Goal: Information Seeking & Learning: Check status

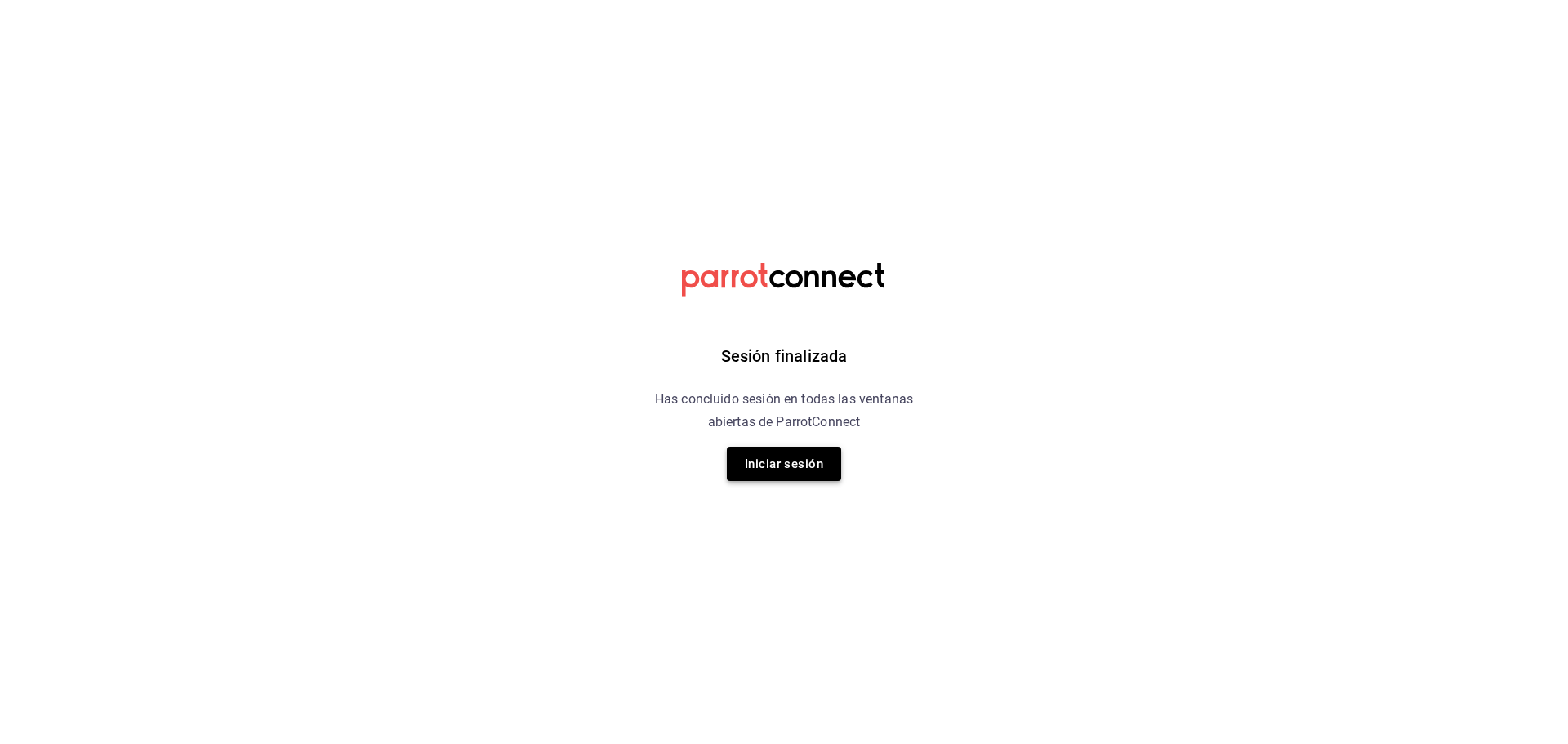
click at [824, 459] on button "Iniciar sesión" at bounding box center [784, 464] width 114 height 35
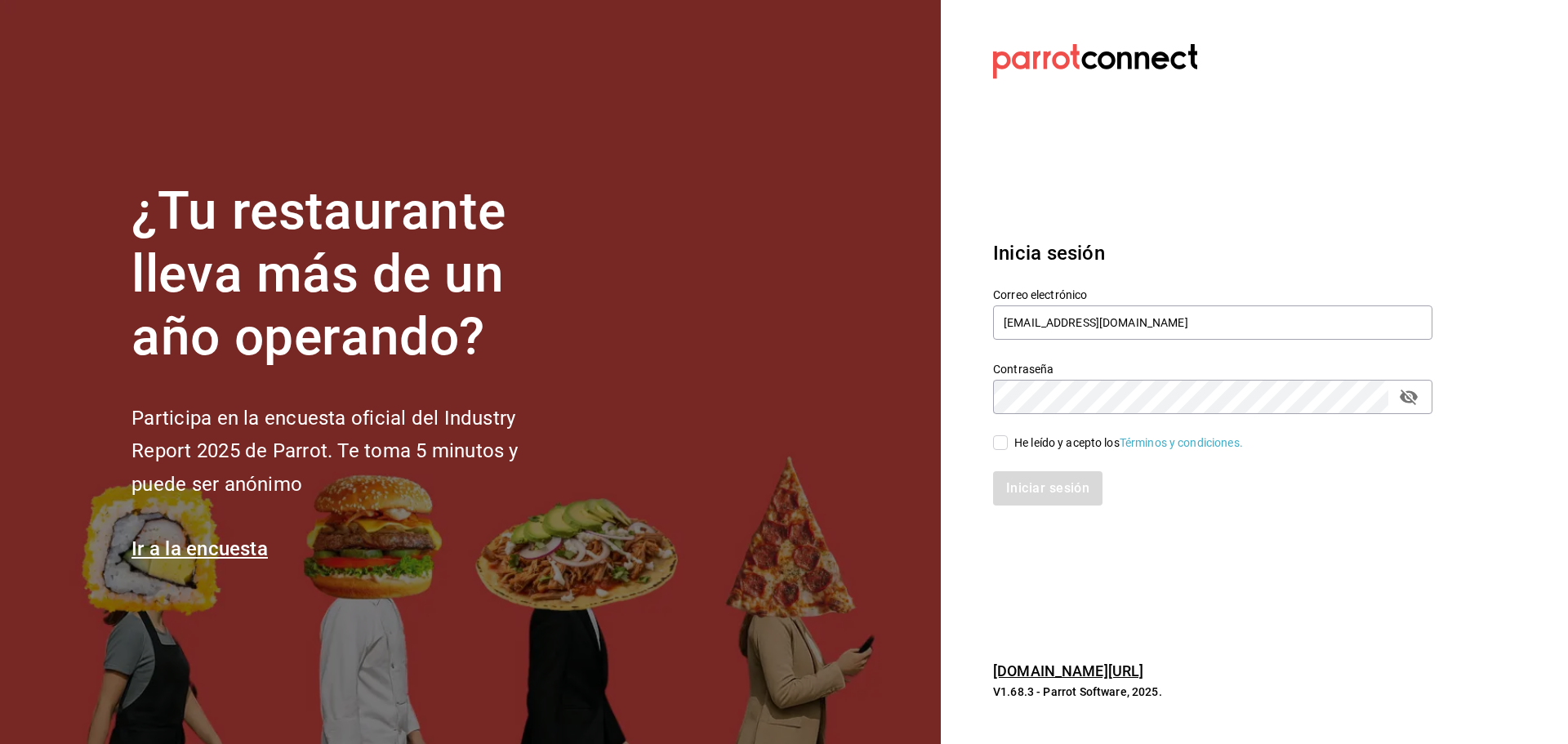
click at [1003, 449] on input "He leído y acepto los Términos y condiciones." at bounding box center [1000, 443] width 15 height 15
checkbox input "true"
click at [1022, 491] on button "Iniciar sesión" at bounding box center [1049, 488] width 111 height 35
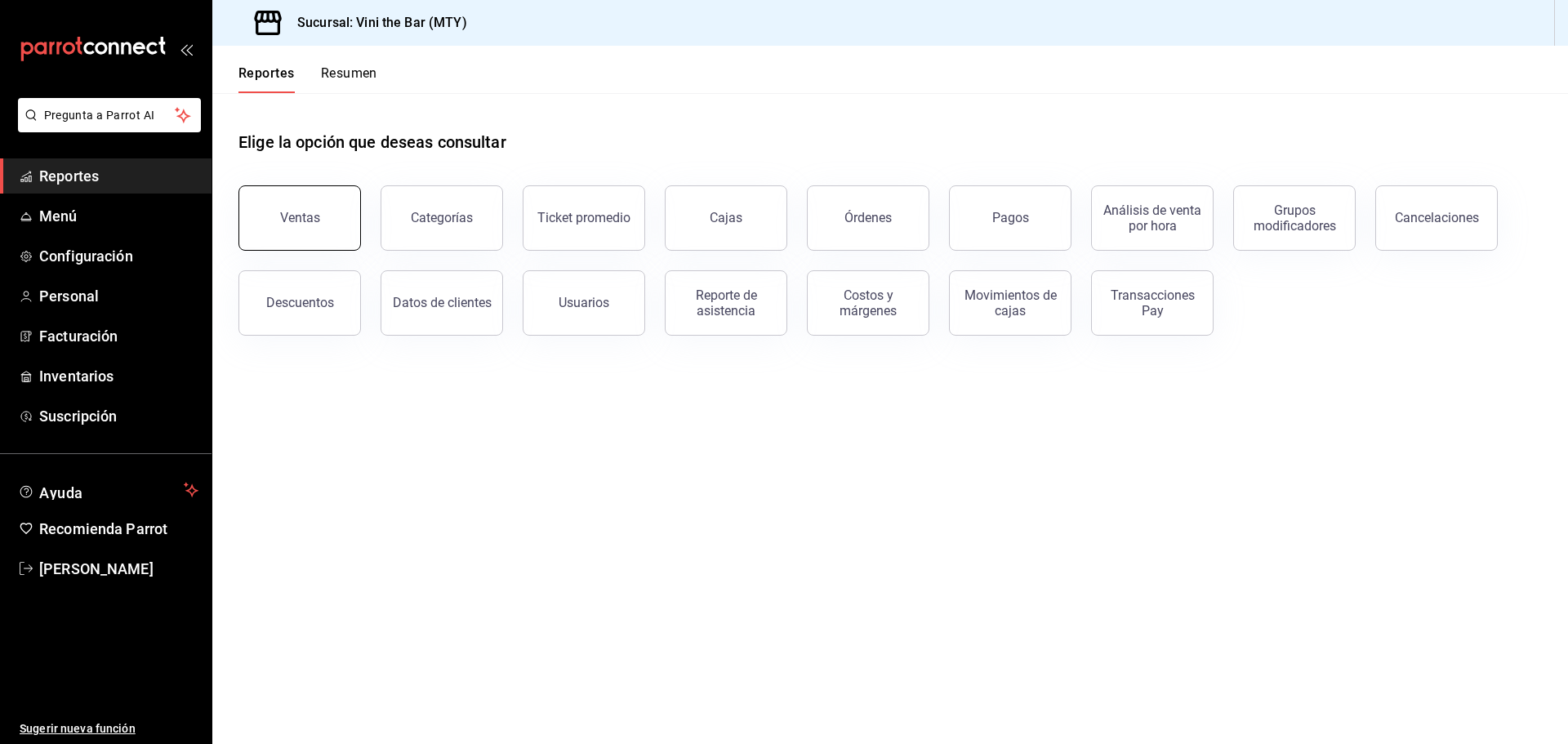
click at [321, 198] on button "Ventas" at bounding box center [300, 218] width 122 height 66
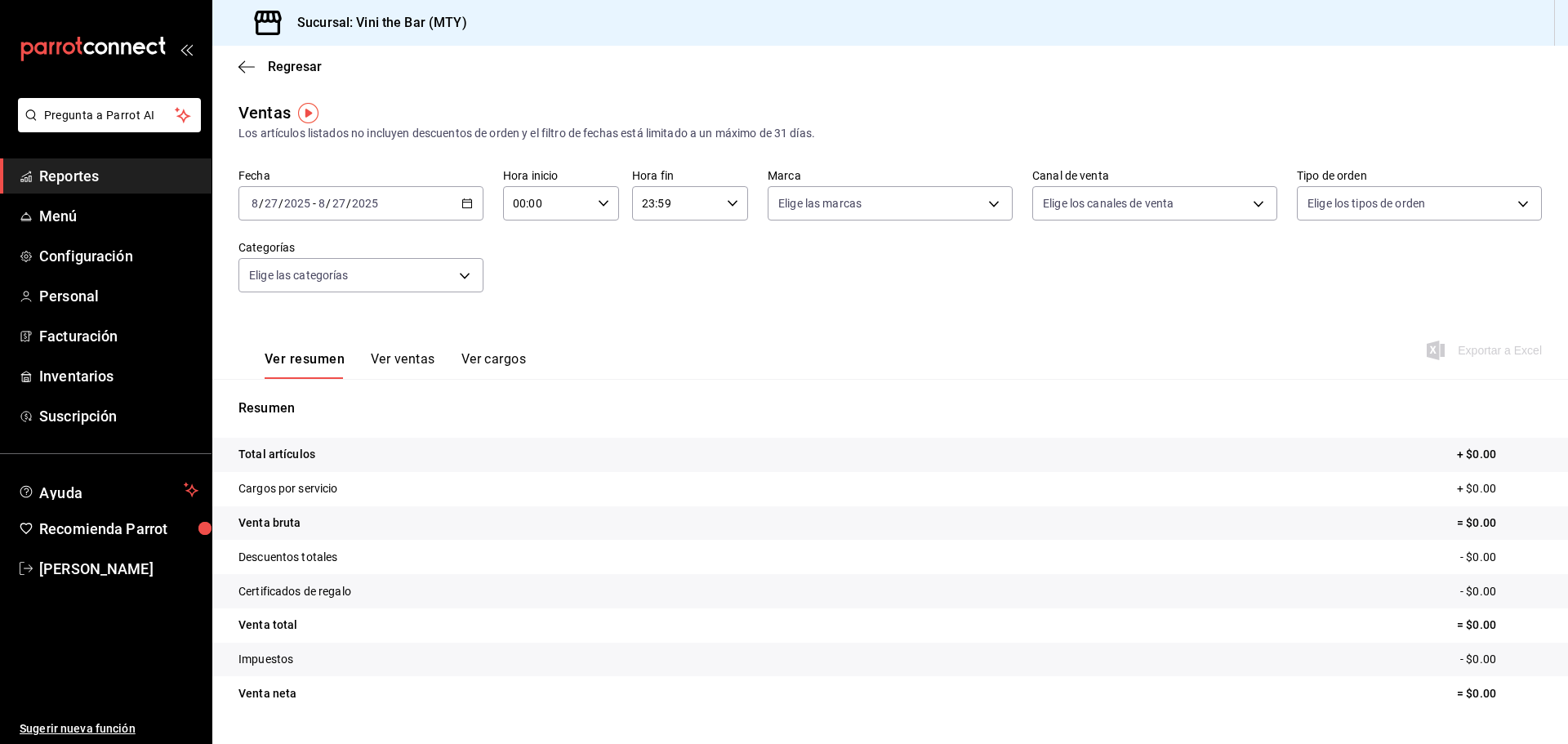
click at [463, 199] on icon "button" at bounding box center [466, 203] width 12 height 12
click at [279, 354] on span "Mes actual" at bounding box center [315, 362] width 127 height 17
click at [1448, 341] on span "Exportar a Excel" at bounding box center [1486, 351] width 112 height 20
click at [386, 362] on button "Ver ventas" at bounding box center [403, 364] width 65 height 27
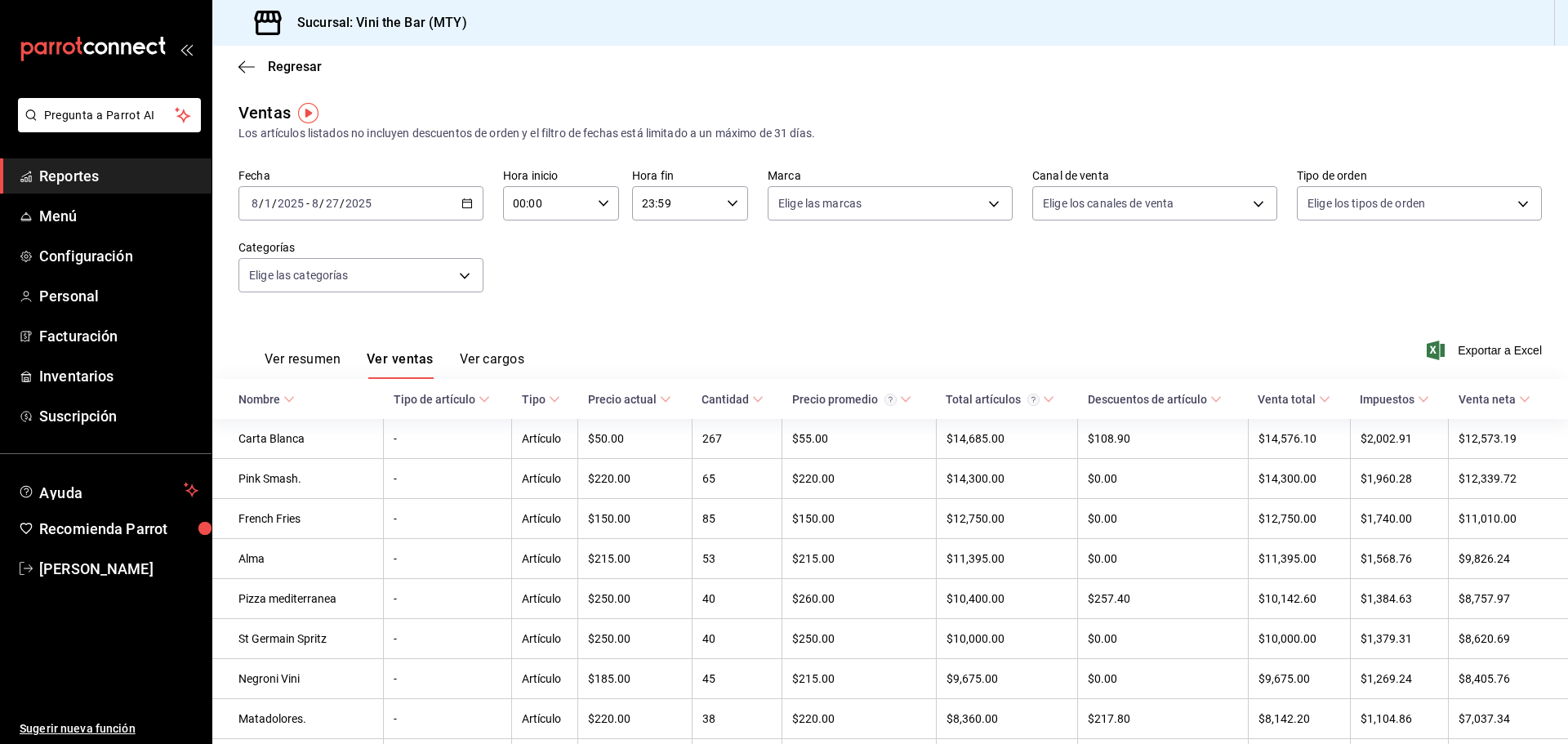
click at [507, 361] on button "Ver cargos" at bounding box center [493, 364] width 66 height 27
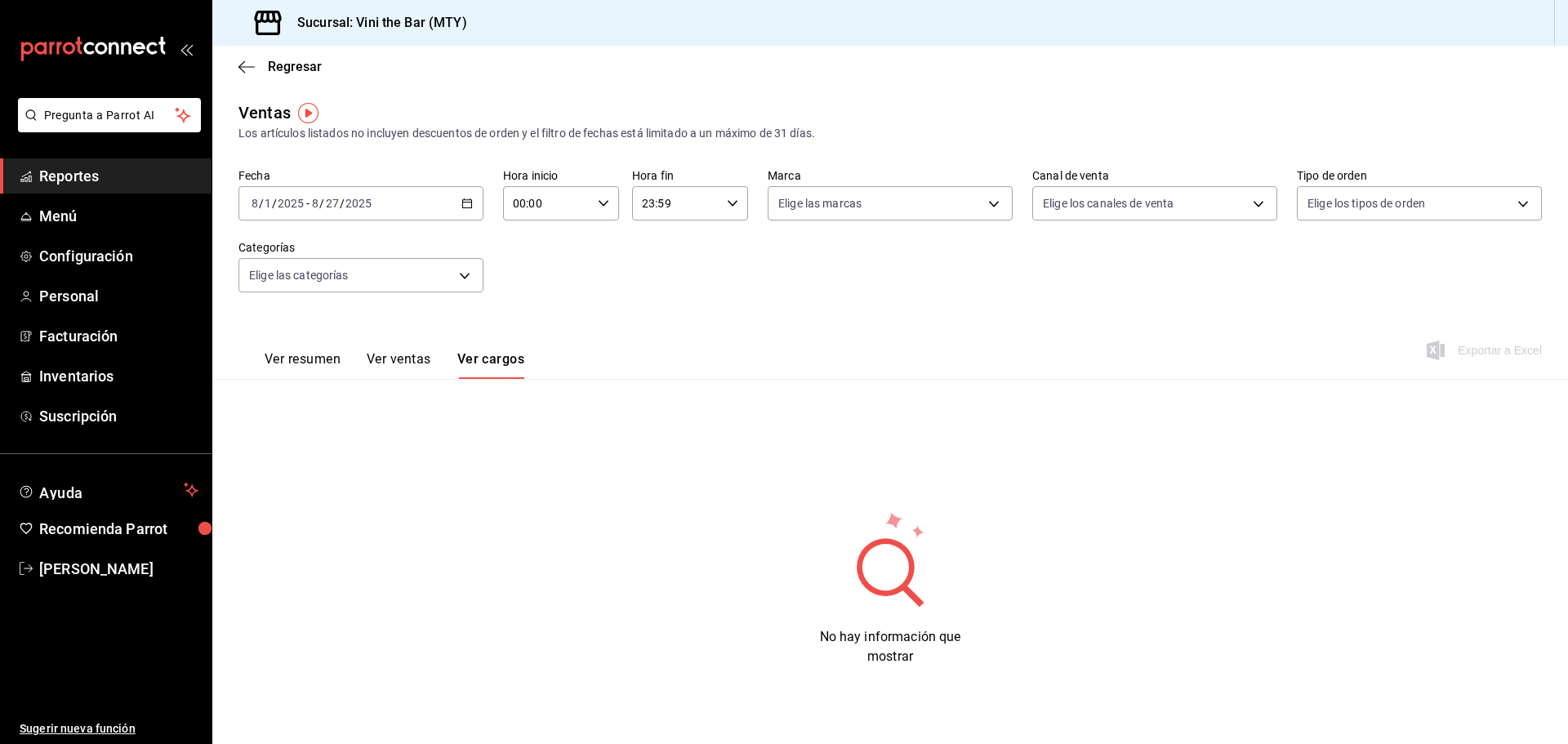
click at [388, 359] on button "Ver ventas" at bounding box center [398, 364] width 65 height 27
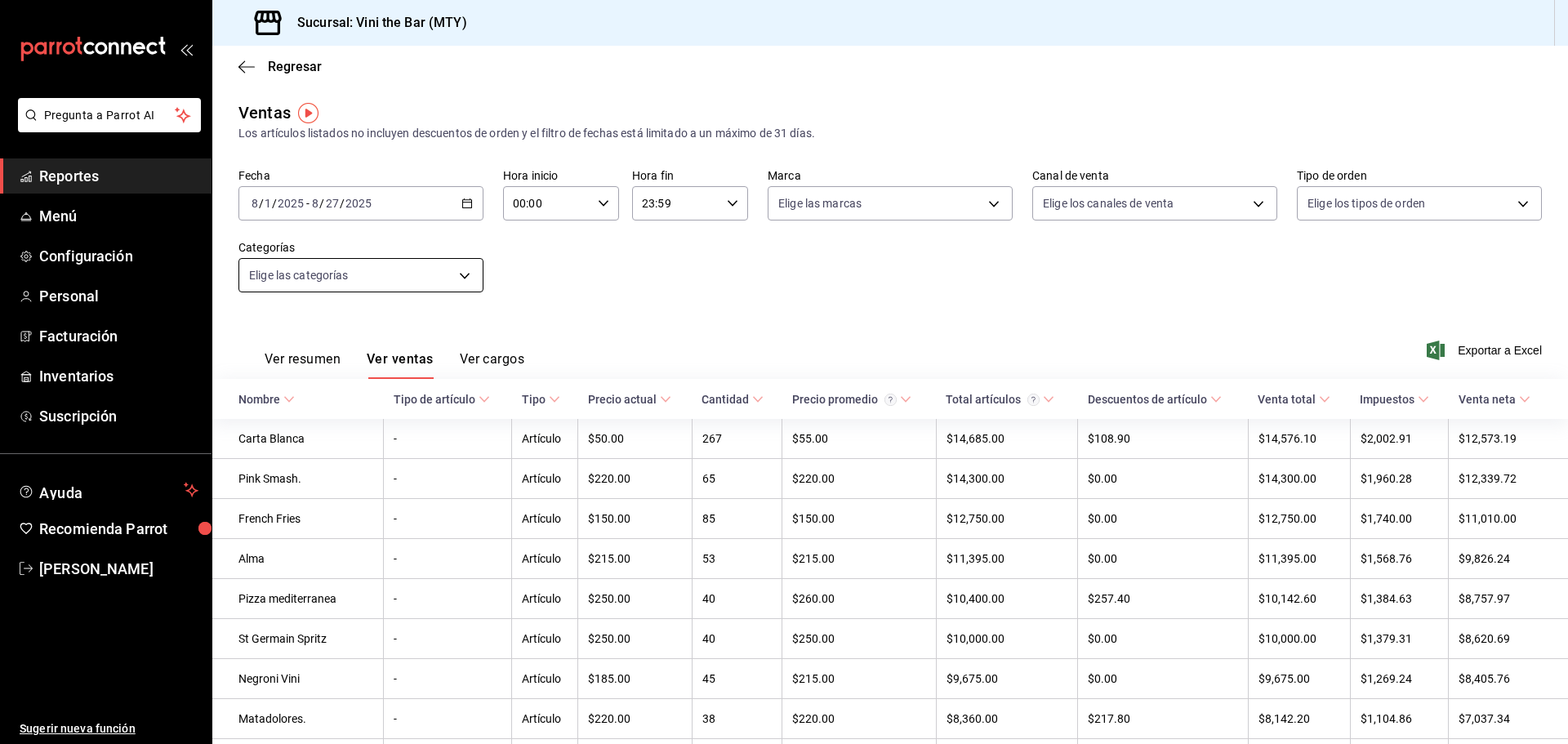
click at [450, 280] on body "Pregunta a Parrot AI Reportes Menú Configuración Personal Facturación Inventari…" at bounding box center [784, 372] width 1568 height 744
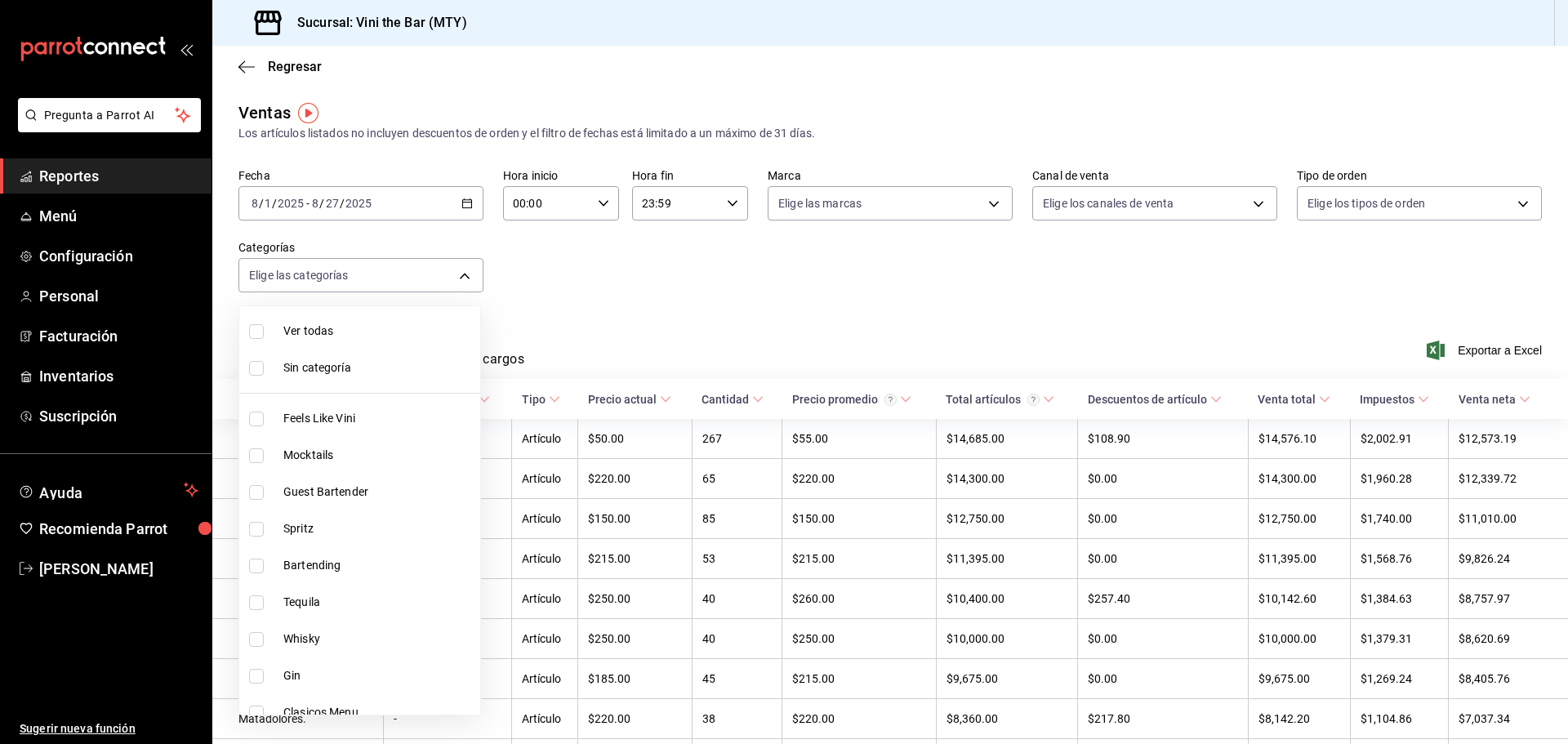
click at [585, 327] on div at bounding box center [784, 372] width 1568 height 744
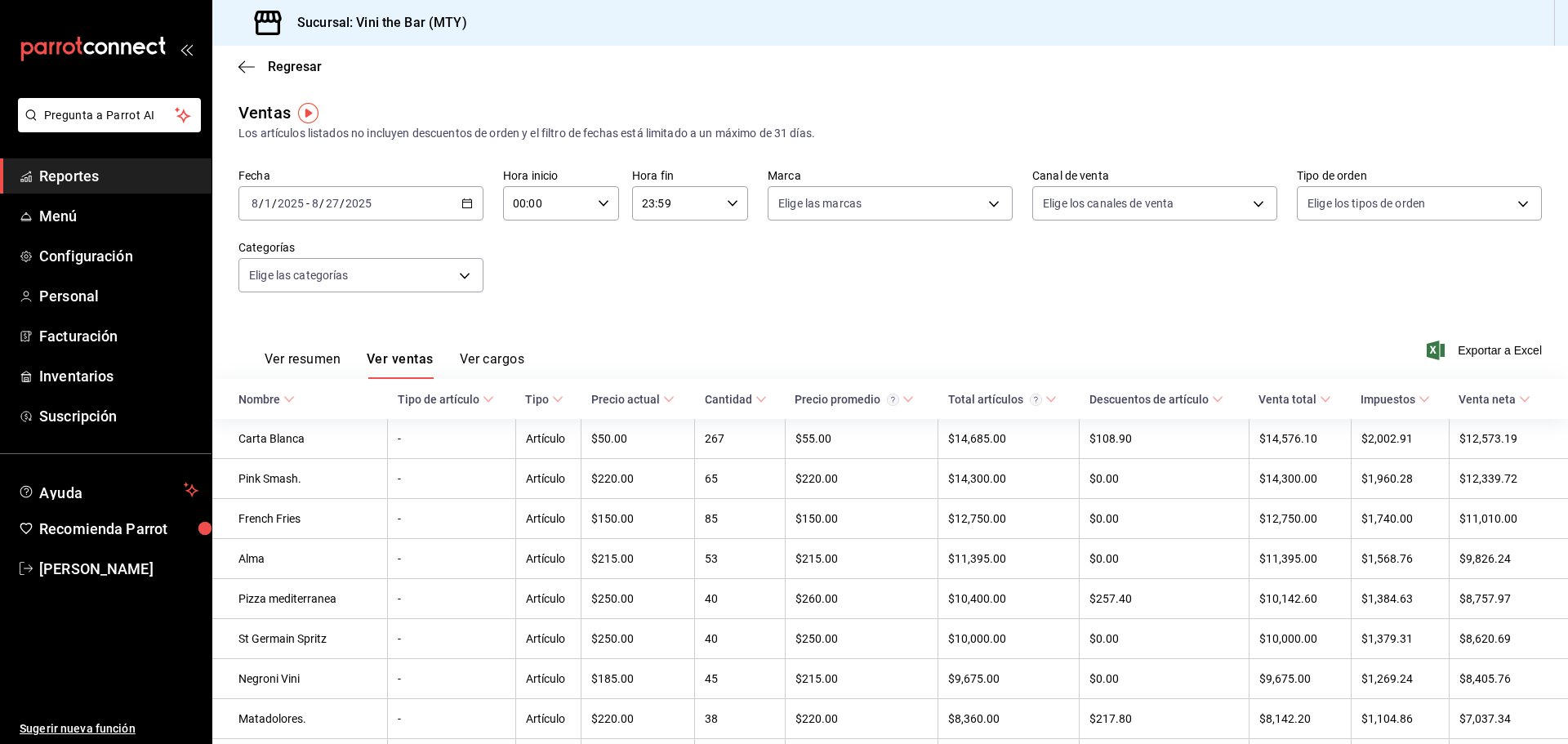
click at [462, 200] on \(Stroke\) "button" at bounding box center [466, 204] width 10 height 9
click at [301, 405] on span "Rango de fechas" at bounding box center [315, 399] width 127 height 17
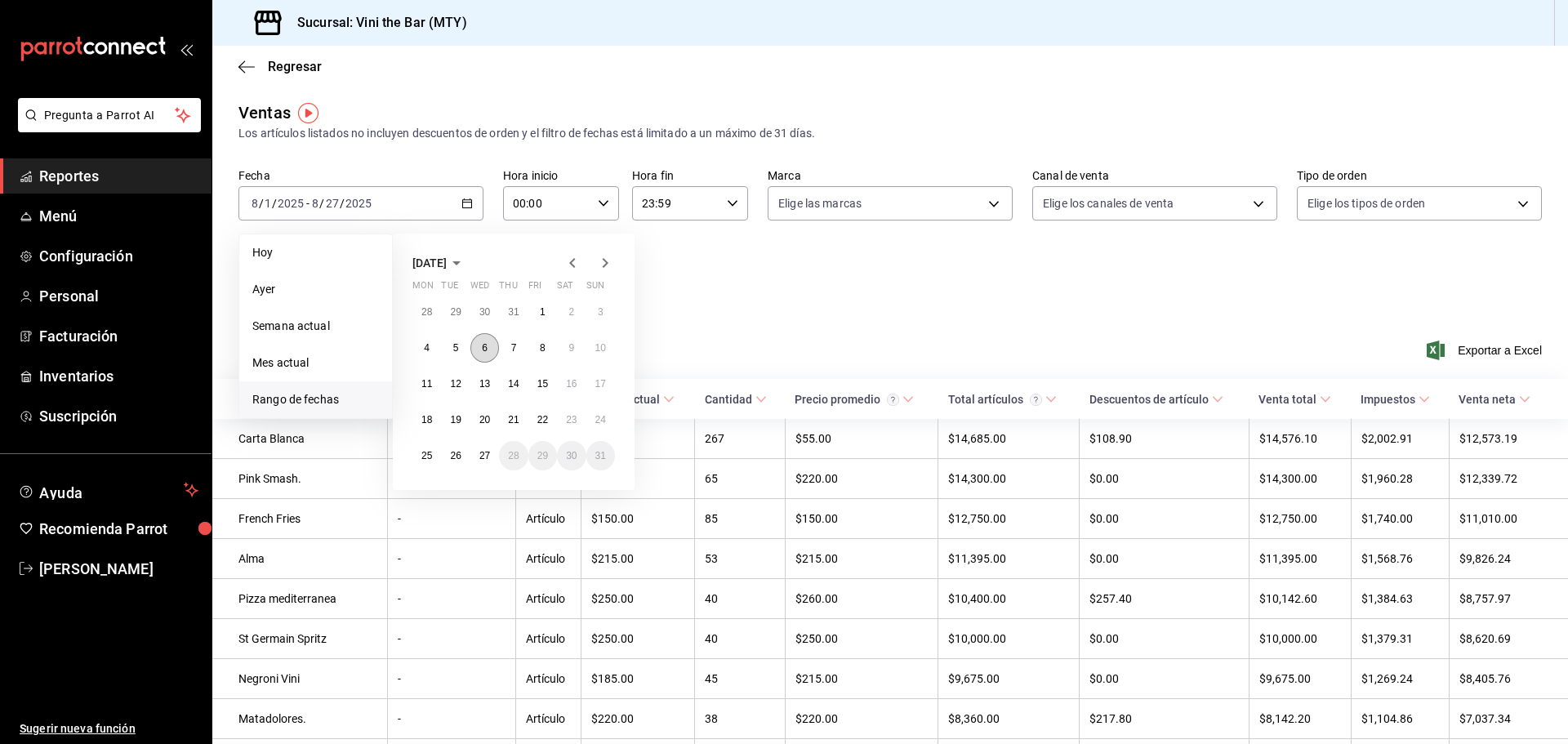
click at [479, 350] on button "6" at bounding box center [484, 348] width 28 height 29
click at [482, 352] on abbr "6" at bounding box center [485, 348] width 5 height 12
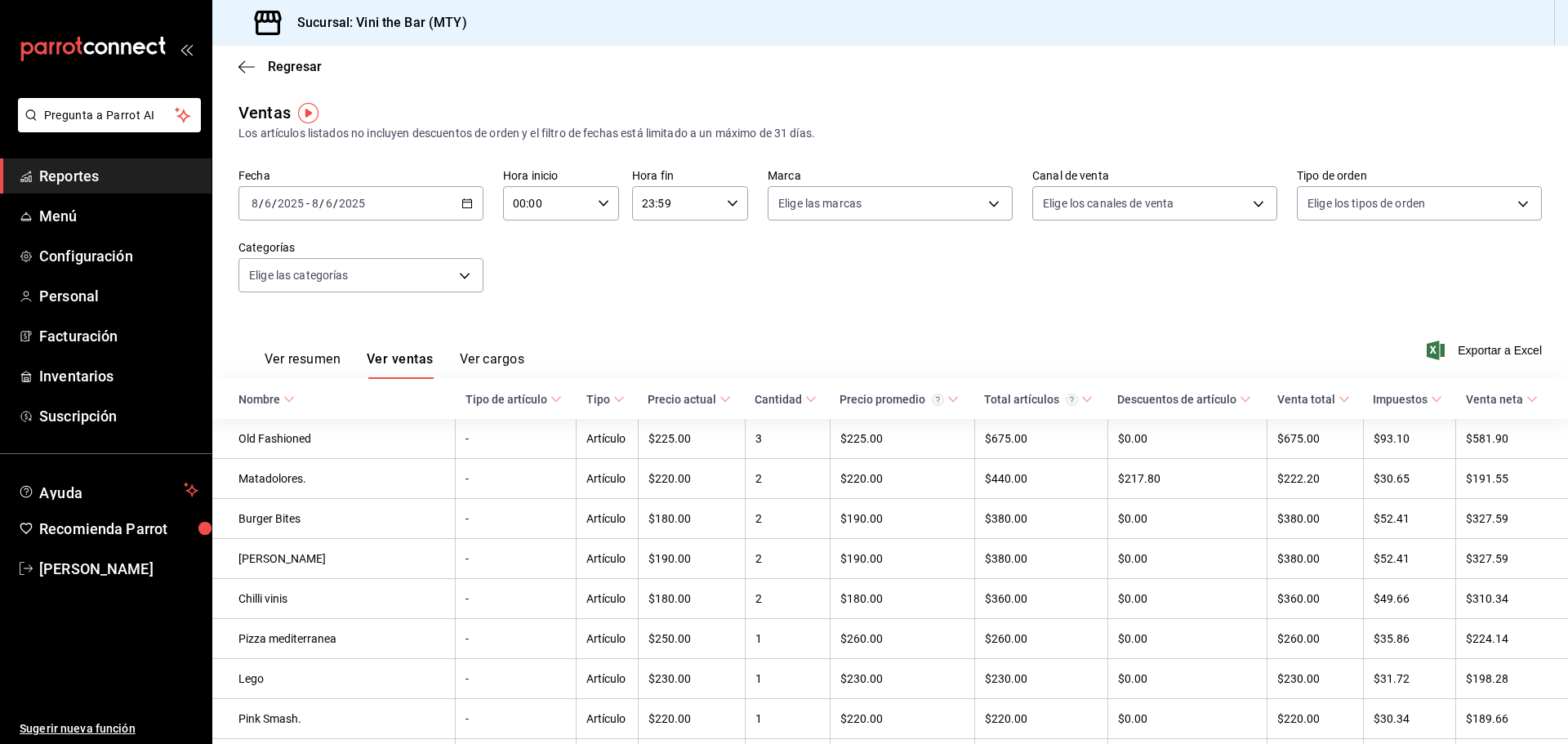
click at [313, 368] on button "Ver resumen" at bounding box center [302, 364] width 76 height 27
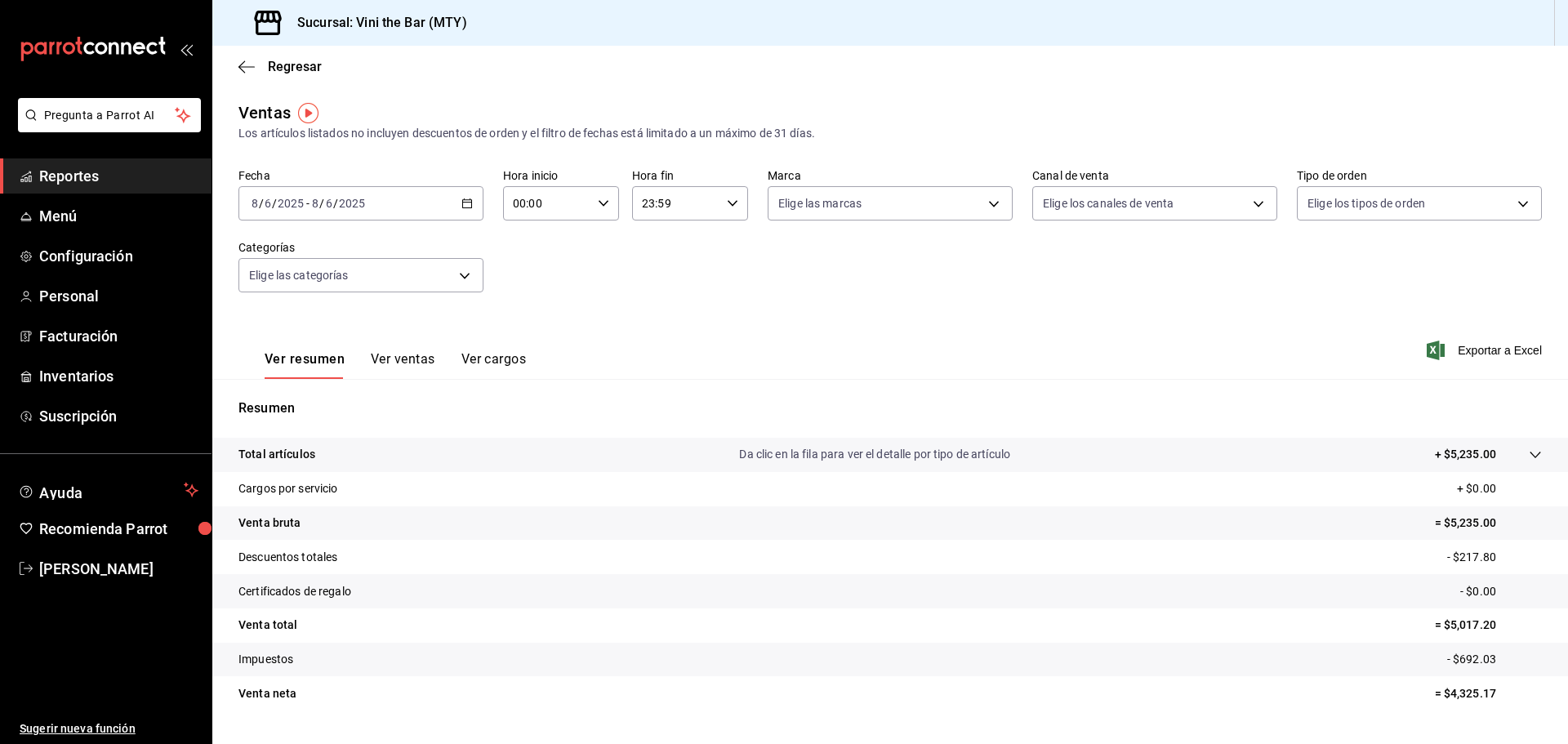
scroll to position [38, 0]
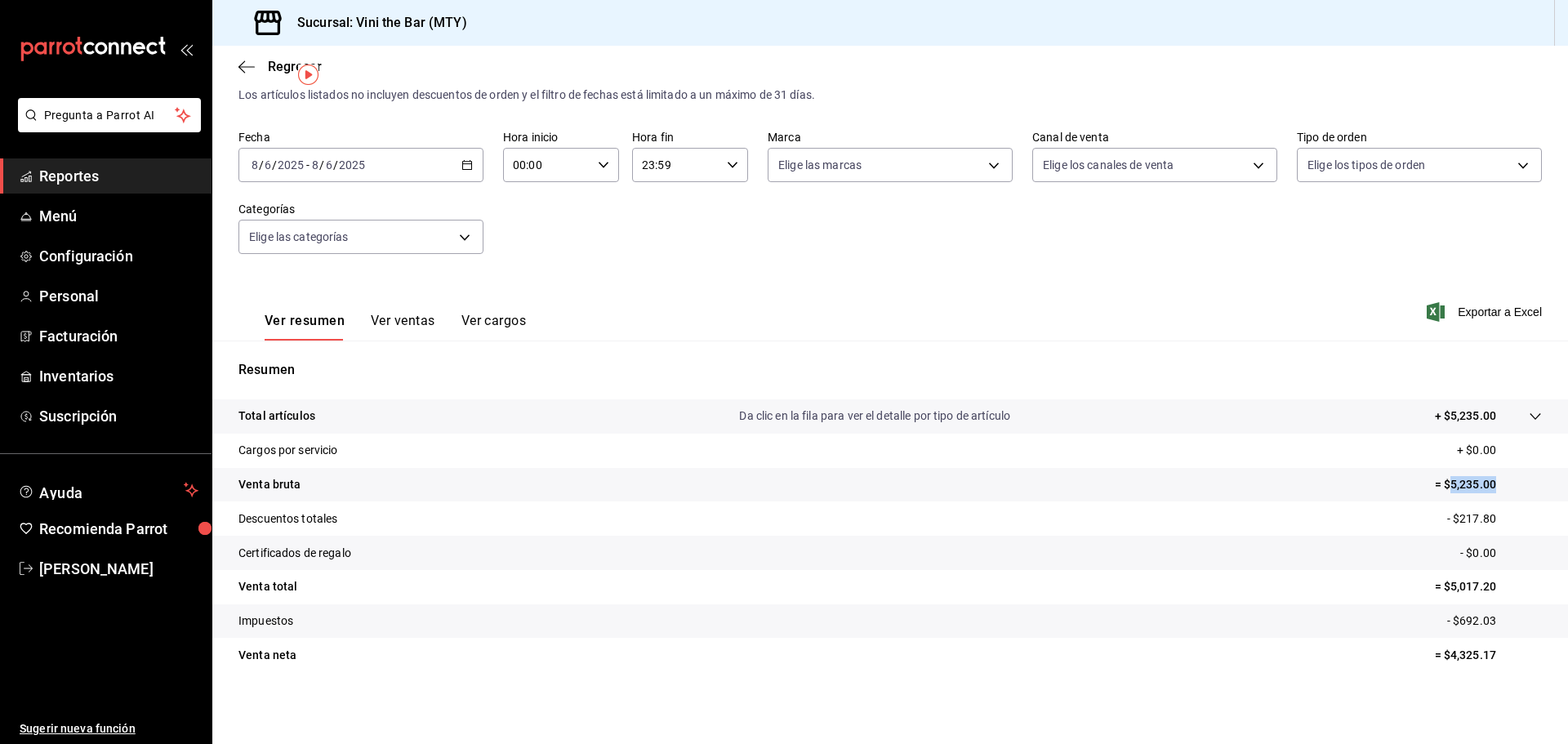
drag, startPoint x: 1437, startPoint y: 484, endPoint x: 1496, endPoint y: 486, distance: 59.0
click at [1496, 485] on p "= $5,235.00" at bounding box center [1488, 484] width 107 height 17
click at [446, 146] on div "Fecha [DATE] [DATE] - [DATE] [DATE]" at bounding box center [361, 156] width 245 height 52
click at [462, 158] on div "[DATE] [DATE] - [DATE] [DATE]" at bounding box center [361, 165] width 245 height 35
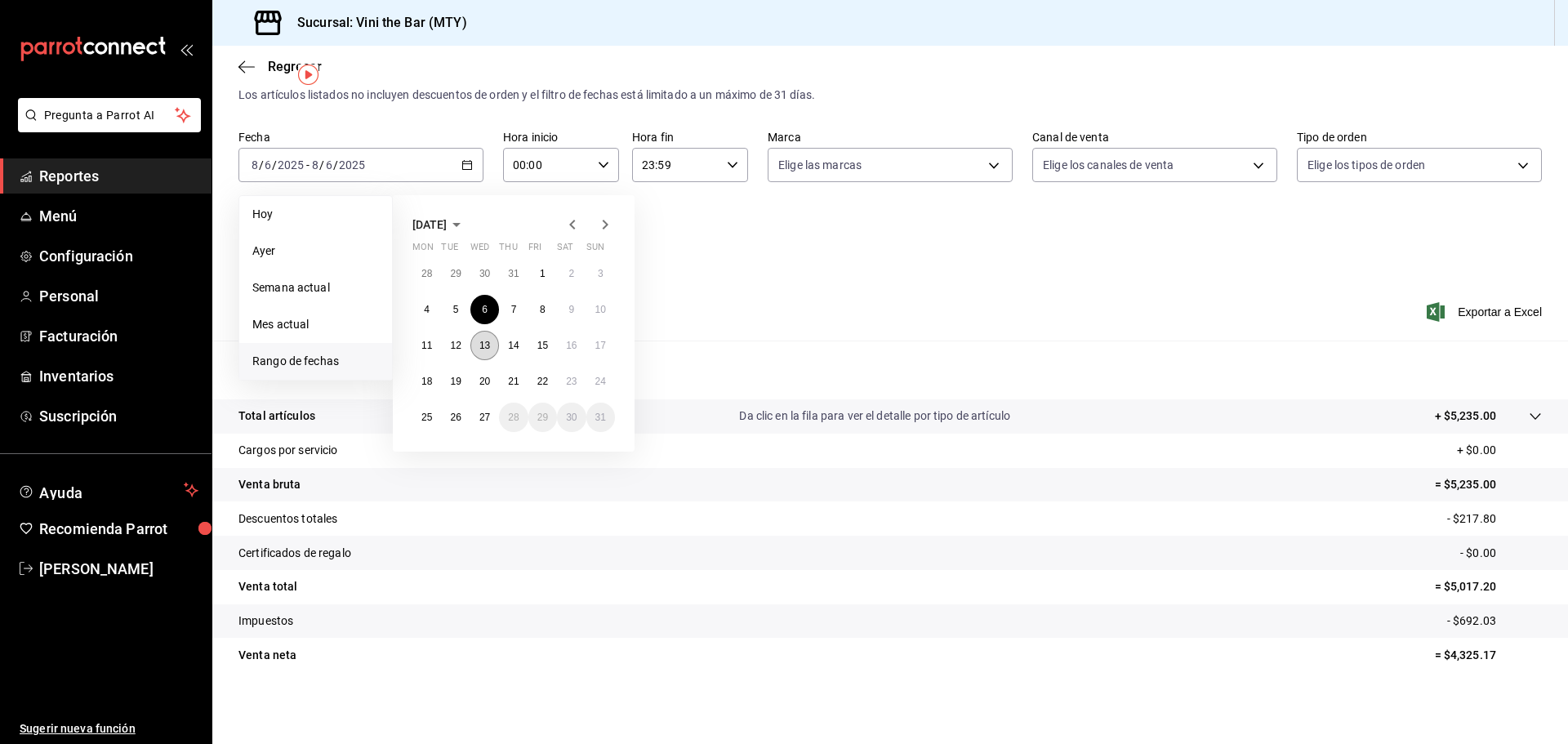
click at [488, 348] on abbr "13" at bounding box center [485, 345] width 11 height 12
click at [485, 342] on abbr "13" at bounding box center [485, 345] width 11 height 12
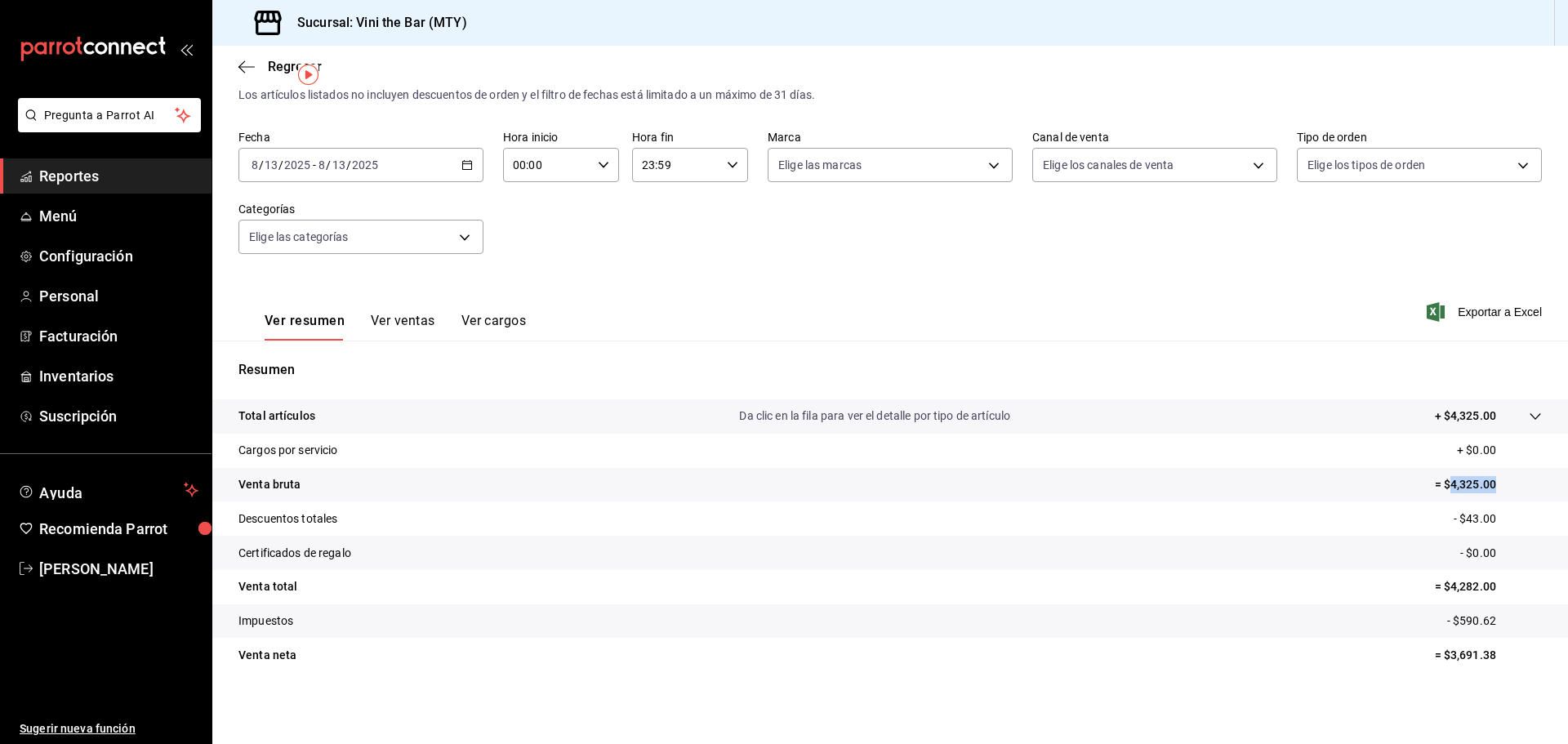
drag, startPoint x: 1438, startPoint y: 484, endPoint x: 1505, endPoint y: 485, distance: 67.0
click at [1505, 485] on p "= $4,325.00" at bounding box center [1488, 484] width 107 height 17
copy p "4,325.00"
click at [455, 169] on div "[DATE] [DATE] - [DATE] [DATE]" at bounding box center [361, 165] width 245 height 35
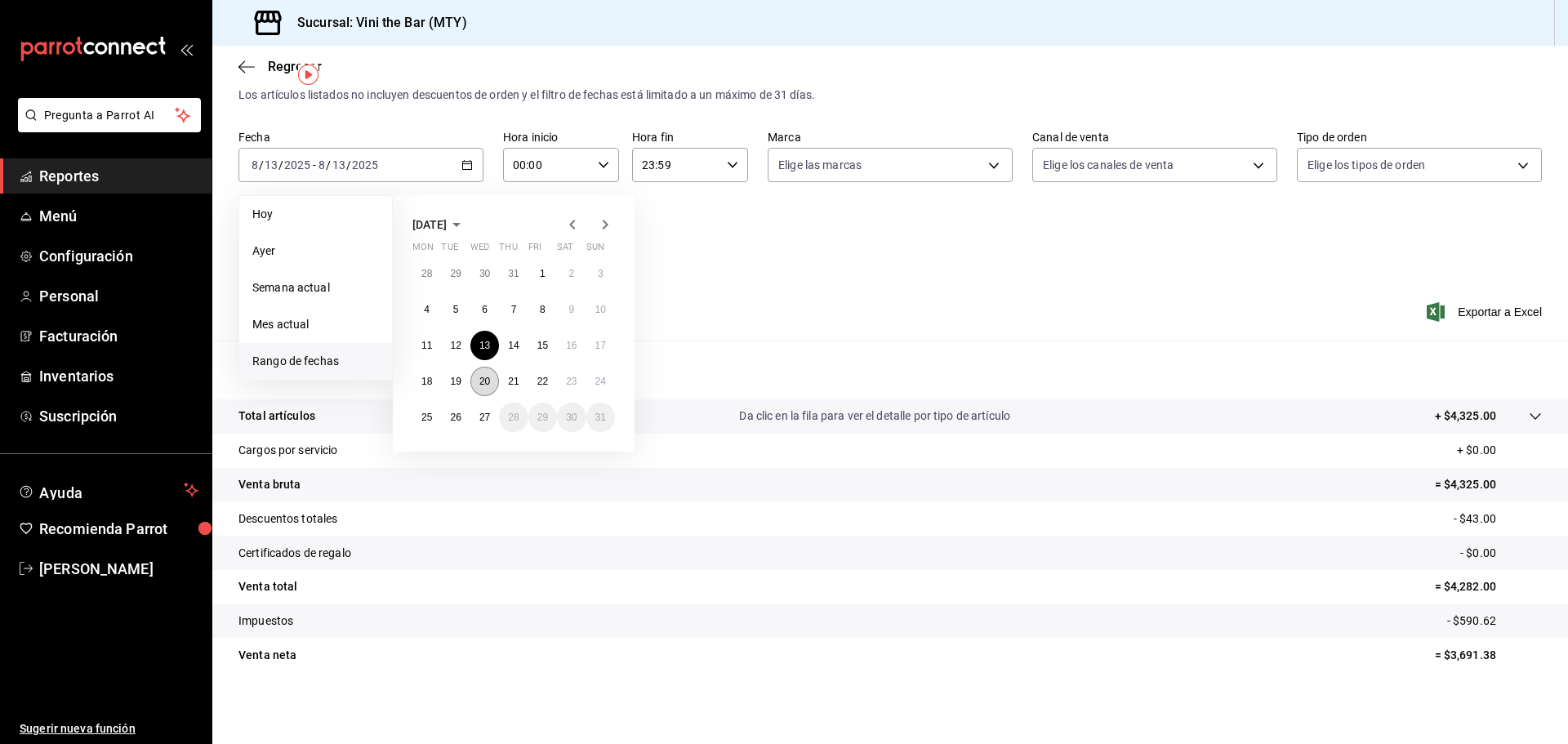
click at [481, 382] on abbr "20" at bounding box center [485, 381] width 11 height 12
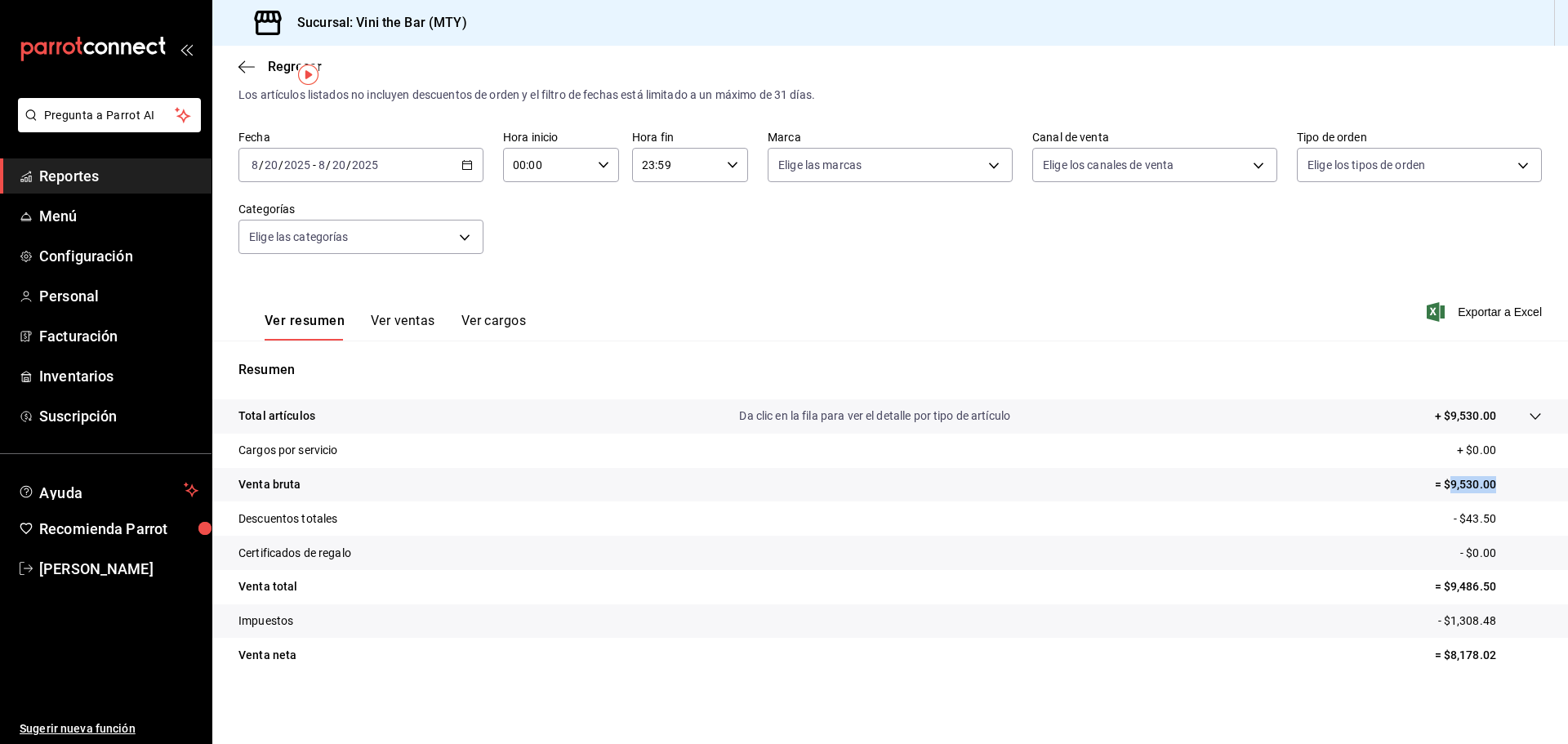
drag, startPoint x: 1436, startPoint y: 488, endPoint x: 1493, endPoint y: 498, distance: 57.9
click at [1493, 497] on tr "Venta bruta = $9,530.00" at bounding box center [890, 485] width 1356 height 35
copy p "9,530.00"
click at [464, 171] on div "[DATE] [DATE] - [DATE] [DATE]" at bounding box center [361, 165] width 245 height 35
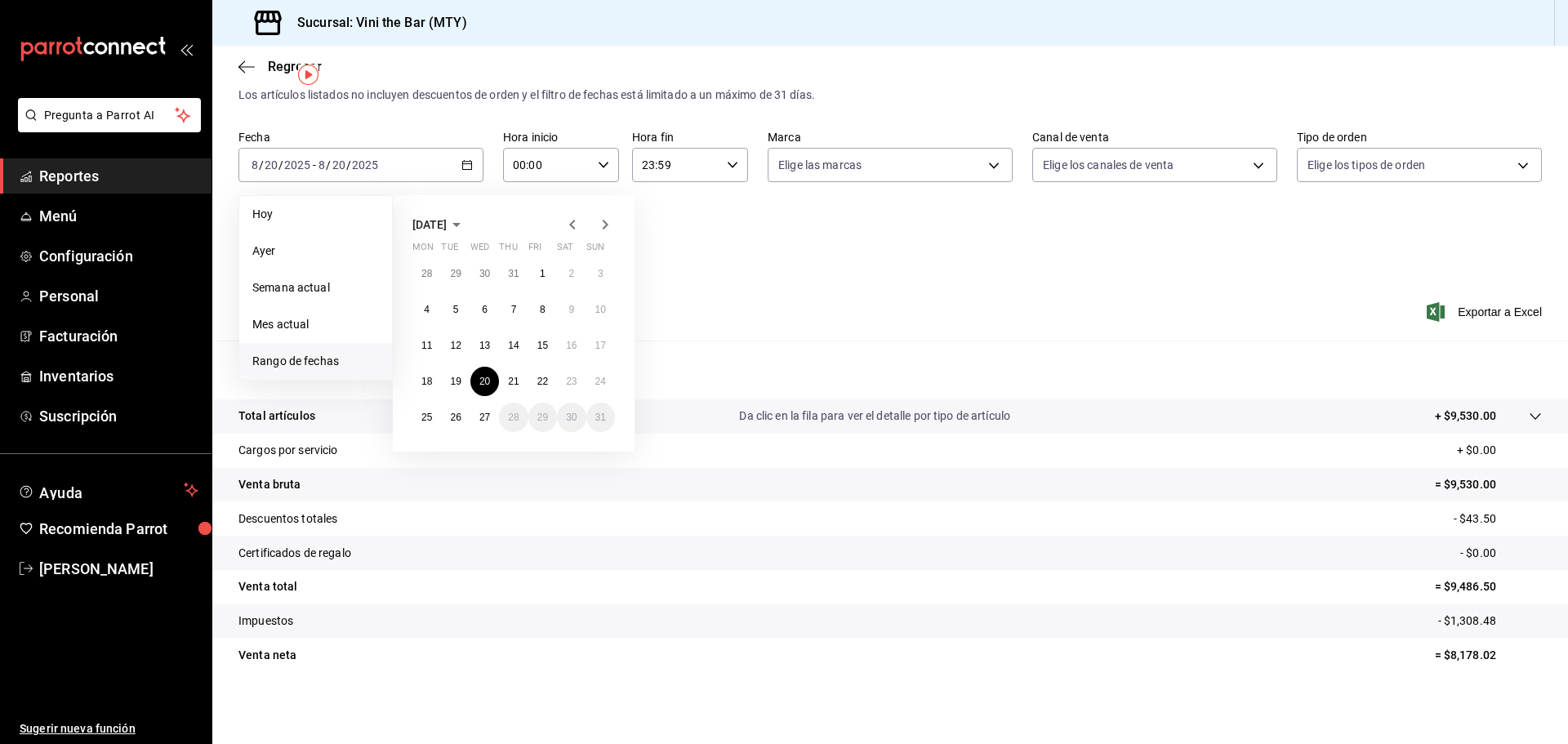
click at [571, 219] on icon "button" at bounding box center [573, 225] width 20 height 20
click at [485, 275] on abbr "2" at bounding box center [485, 273] width 5 height 12
click at [485, 274] on div "Ver resumen Ver ventas Ver cargos Exportar a Excel" at bounding box center [890, 307] width 1356 height 67
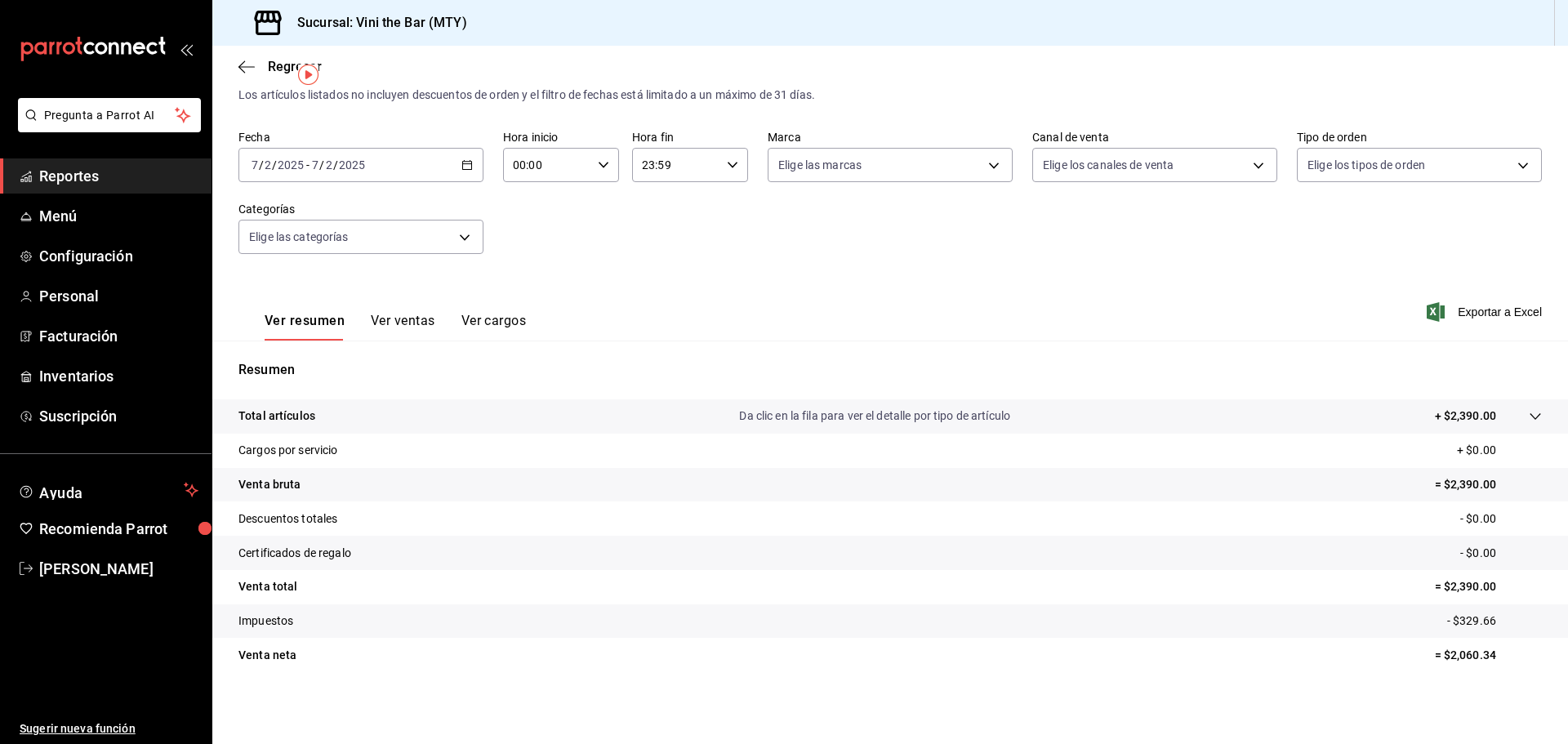
click at [471, 163] on div "[DATE] [DATE] - [DATE] [DATE]" at bounding box center [361, 165] width 245 height 35
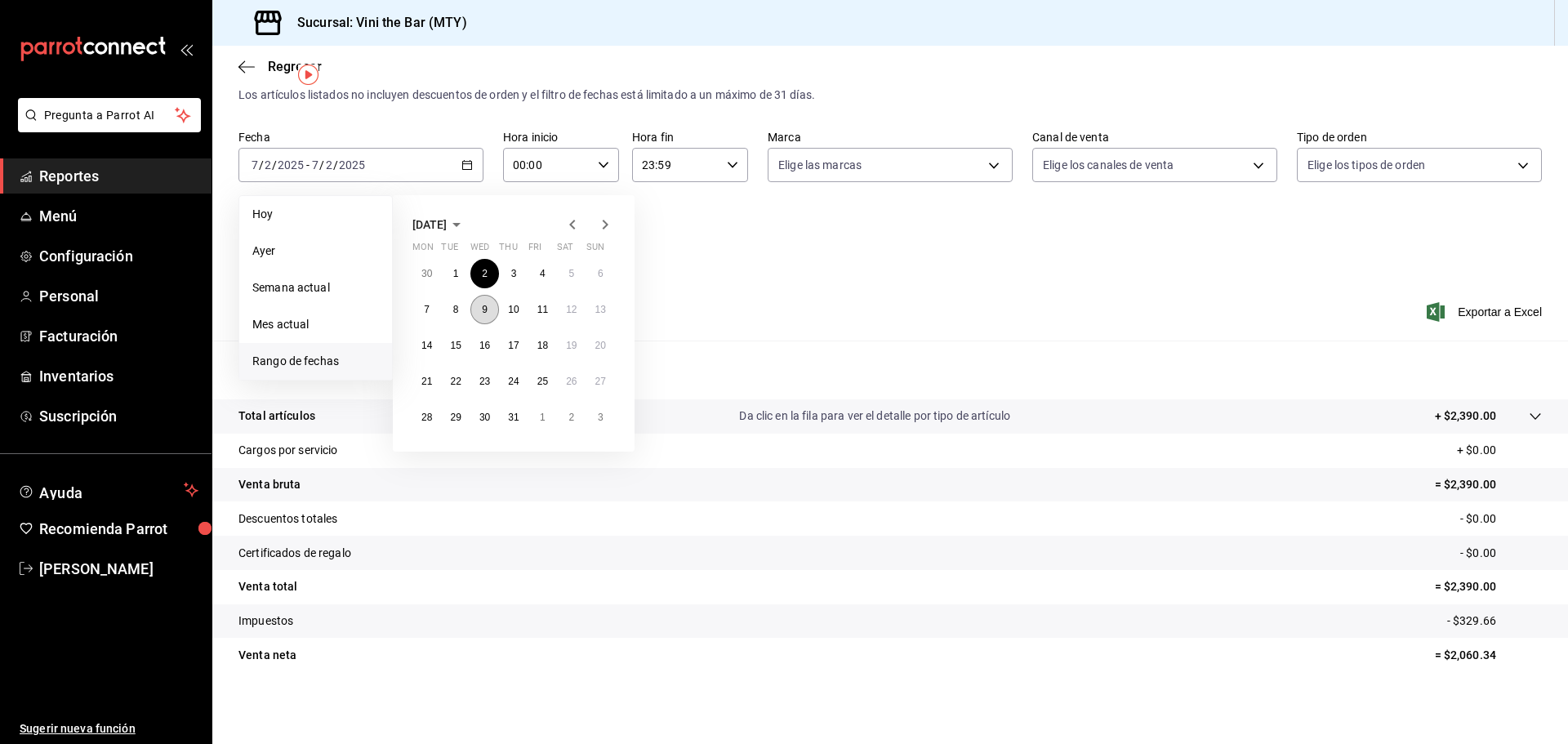
click at [493, 304] on button "9" at bounding box center [484, 310] width 28 height 29
click at [483, 311] on abbr "9" at bounding box center [485, 309] width 5 height 12
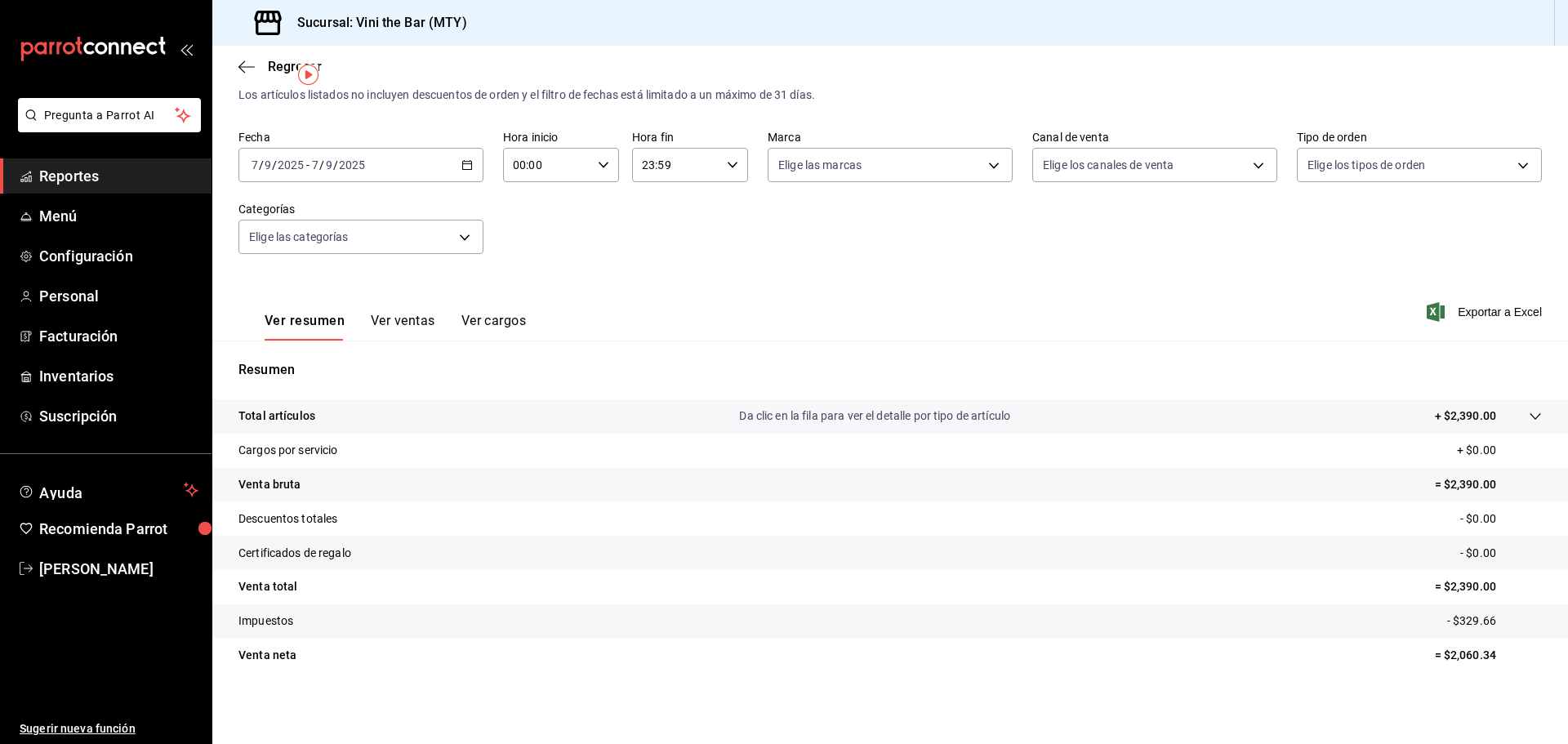
click at [483, 310] on div "Ver resumen Ver ventas Ver cargos" at bounding box center [383, 317] width 288 height 47
click at [474, 161] on div "[DATE] [DATE] - [DATE] [DATE]" at bounding box center [361, 165] width 245 height 35
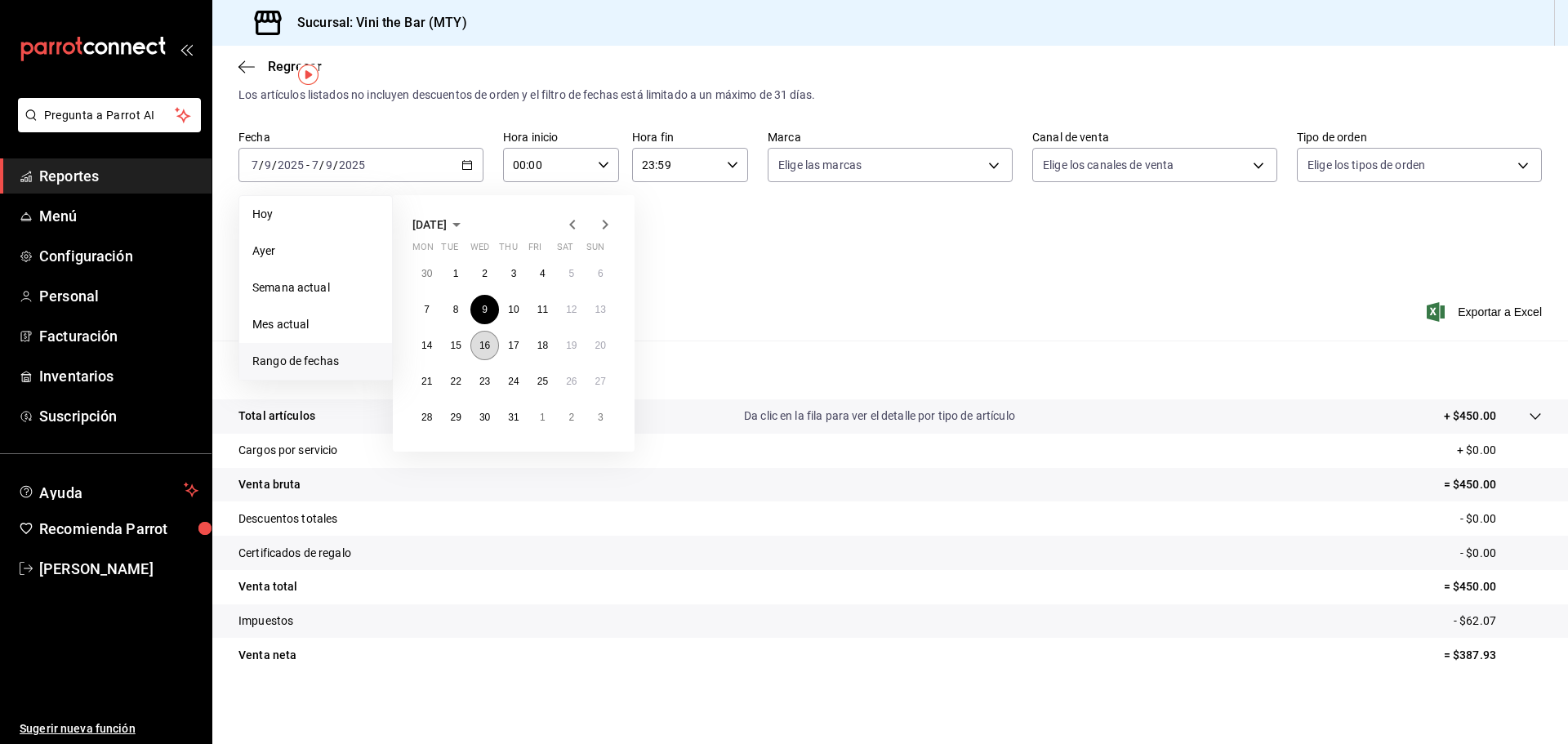
click at [487, 341] on abbr "16" at bounding box center [485, 345] width 11 height 12
click at [487, 340] on abbr "16" at bounding box center [485, 345] width 11 height 12
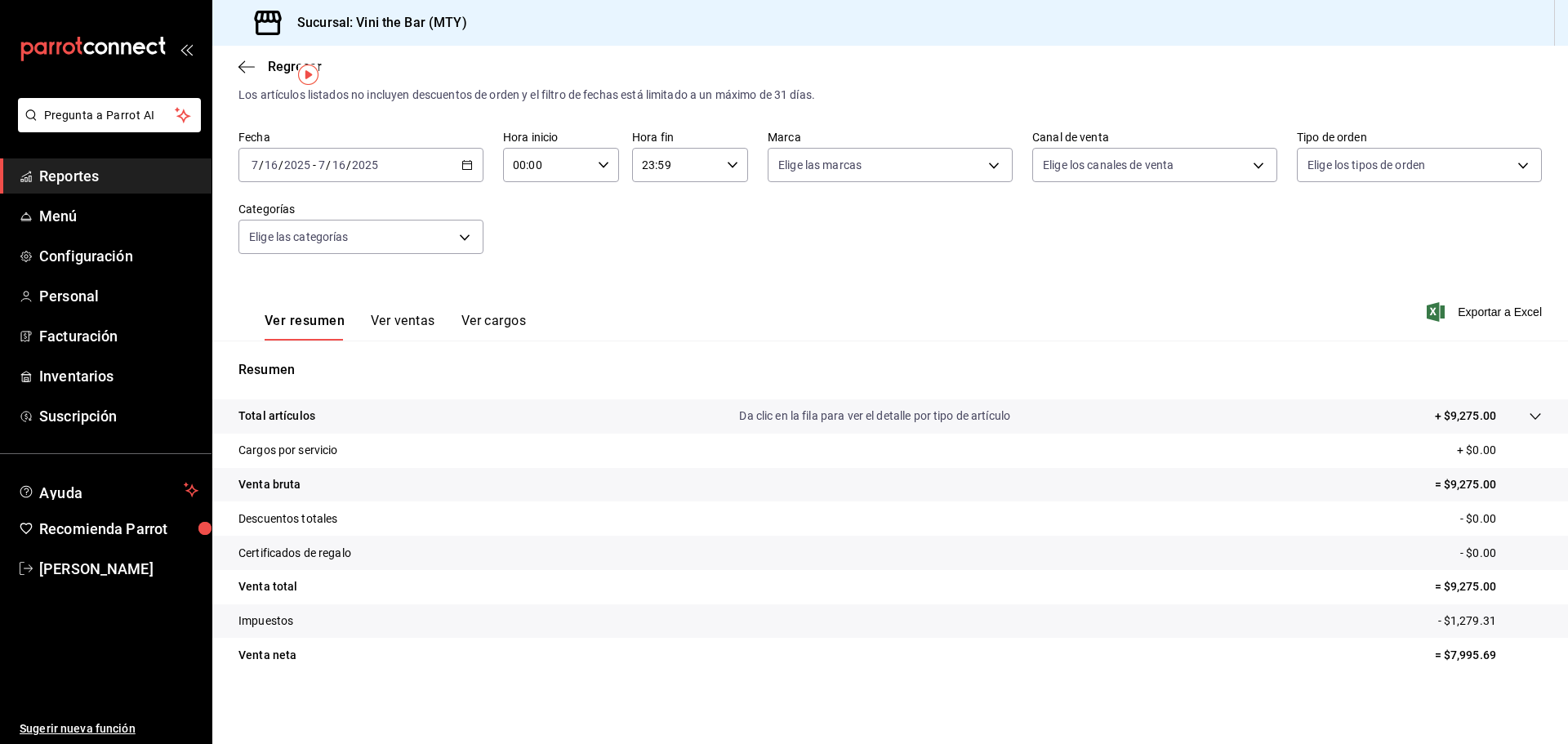
click at [462, 161] on \(Stroke\) "button" at bounding box center [466, 166] width 10 height 9
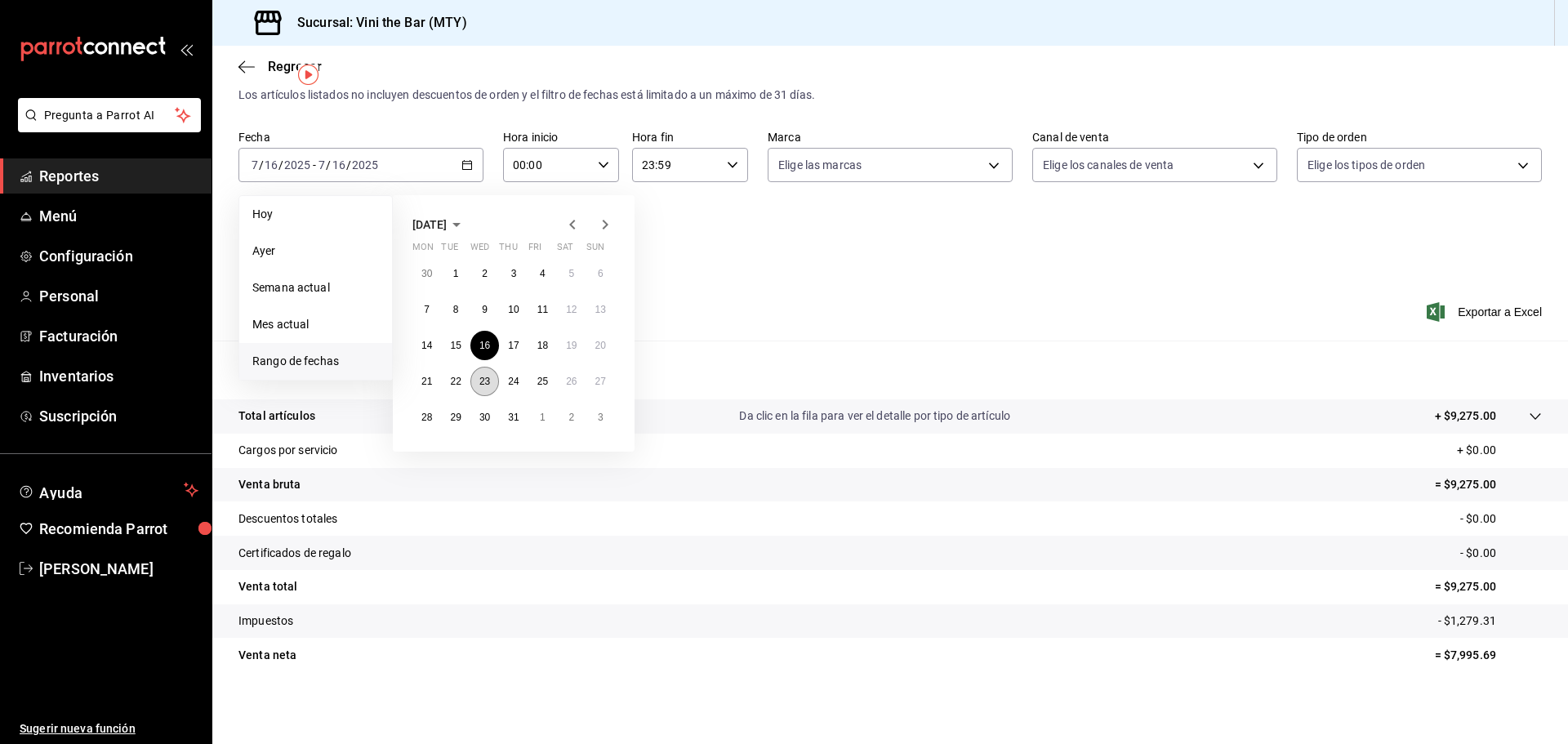
click at [481, 379] on abbr "23" at bounding box center [485, 381] width 11 height 12
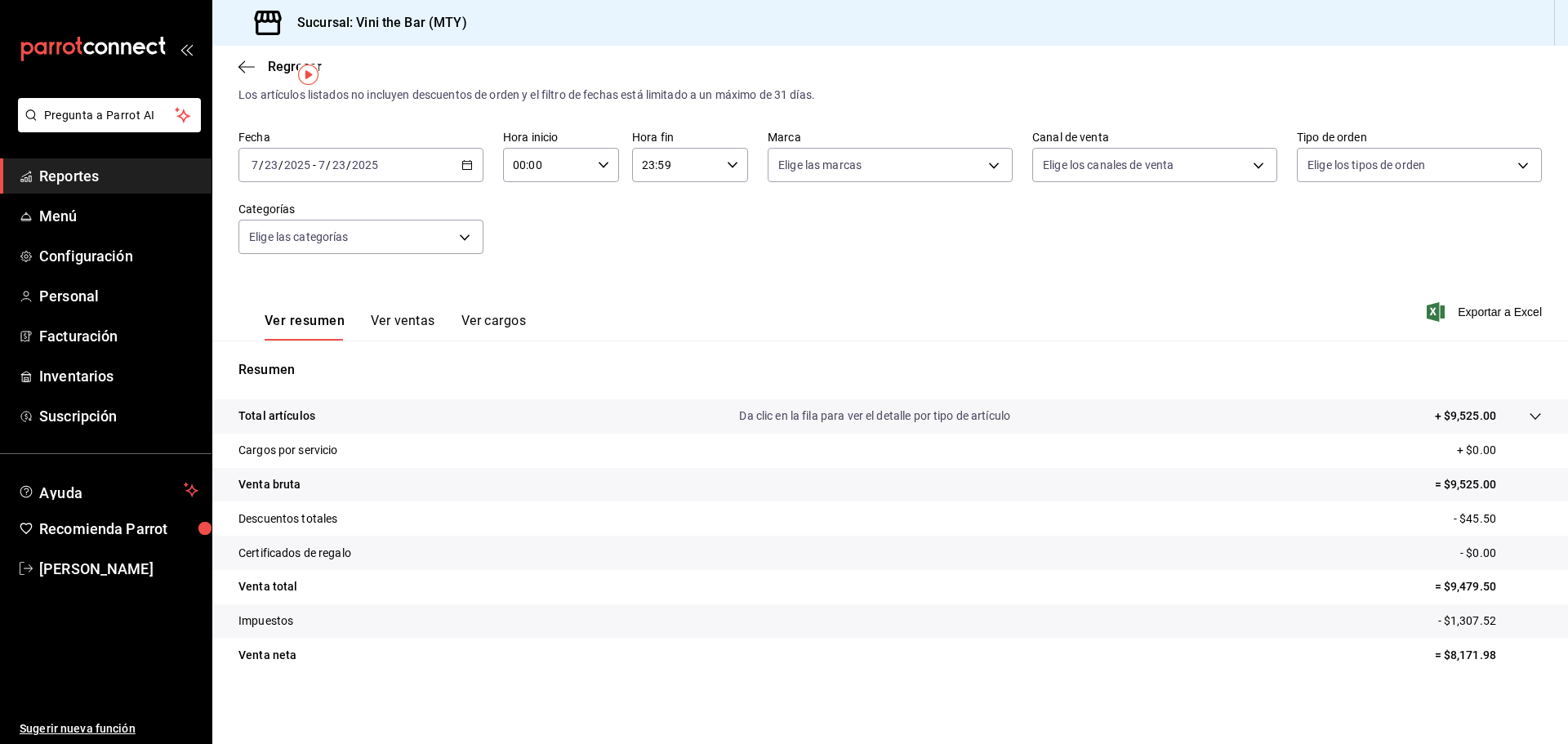
click at [454, 154] on div "[DATE] [DATE] - [DATE] [DATE]" at bounding box center [361, 165] width 245 height 35
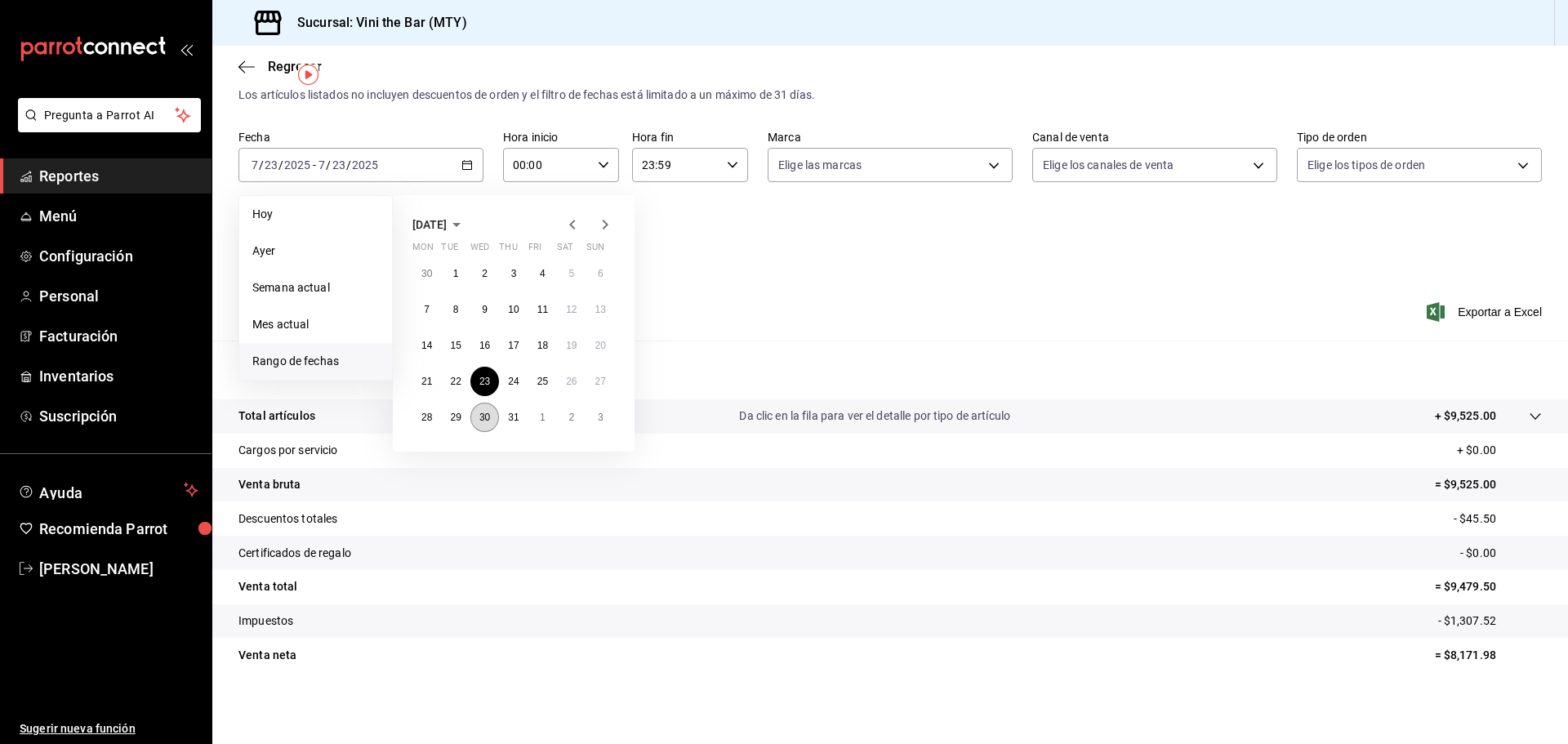
click at [485, 414] on abbr "30" at bounding box center [485, 417] width 11 height 12
click at [485, 413] on abbr "30" at bounding box center [485, 417] width 11 height 12
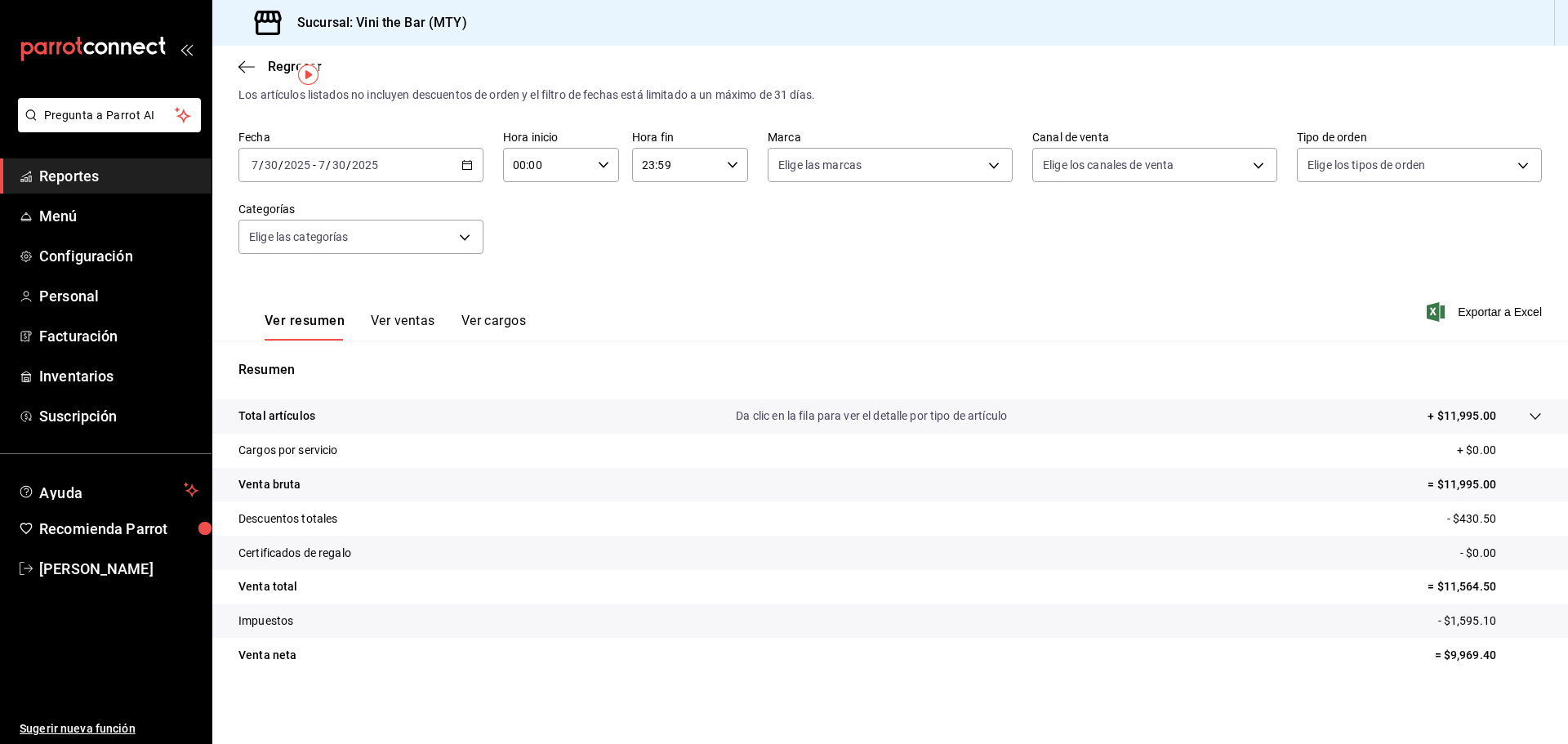
click at [460, 152] on div "[DATE] [DATE] - [DATE] [DATE]" at bounding box center [361, 165] width 245 height 35
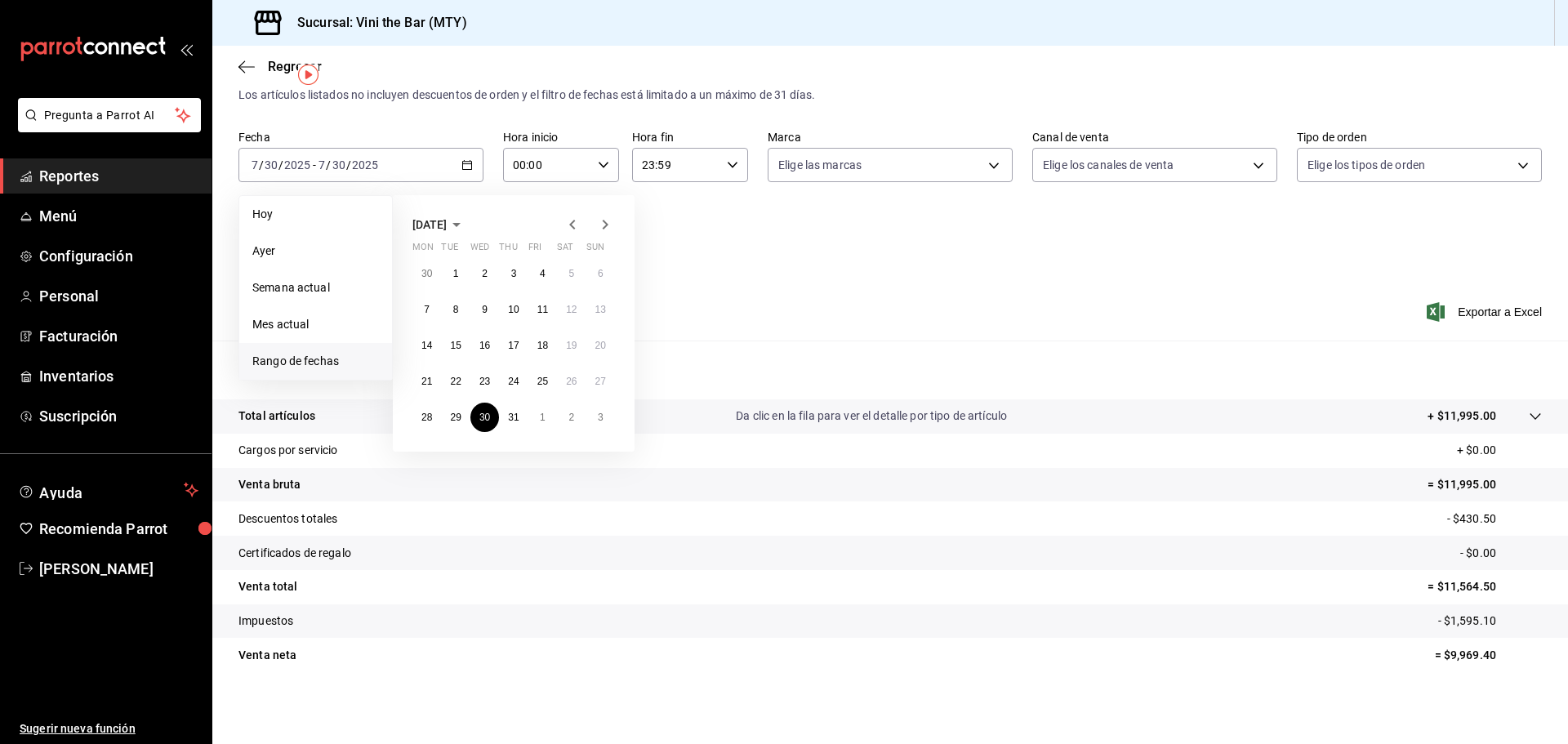
click at [573, 220] on icon "button" at bounding box center [572, 224] width 5 height 10
click at [485, 303] on button "4" at bounding box center [484, 310] width 28 height 29
click at [485, 302] on button "4" at bounding box center [484, 310] width 28 height 29
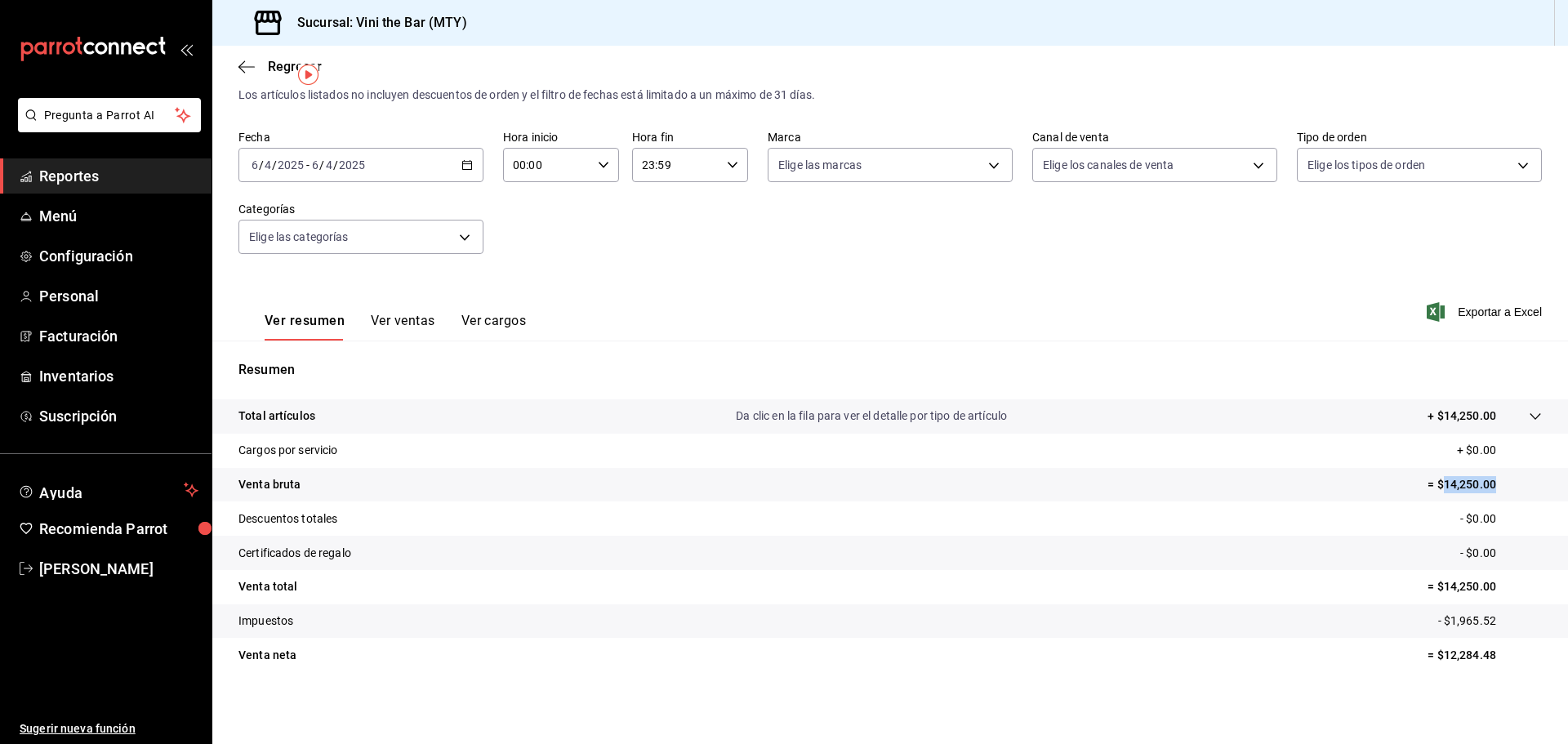
drag, startPoint x: 1433, startPoint y: 487, endPoint x: 1497, endPoint y: 492, distance: 64.2
click at [1497, 491] on p "= $14,250.00" at bounding box center [1484, 484] width 114 height 17
copy p "14,250.00"
click at [466, 157] on div "[DATE] [DATE] - [DATE] [DATE]" at bounding box center [361, 165] width 245 height 35
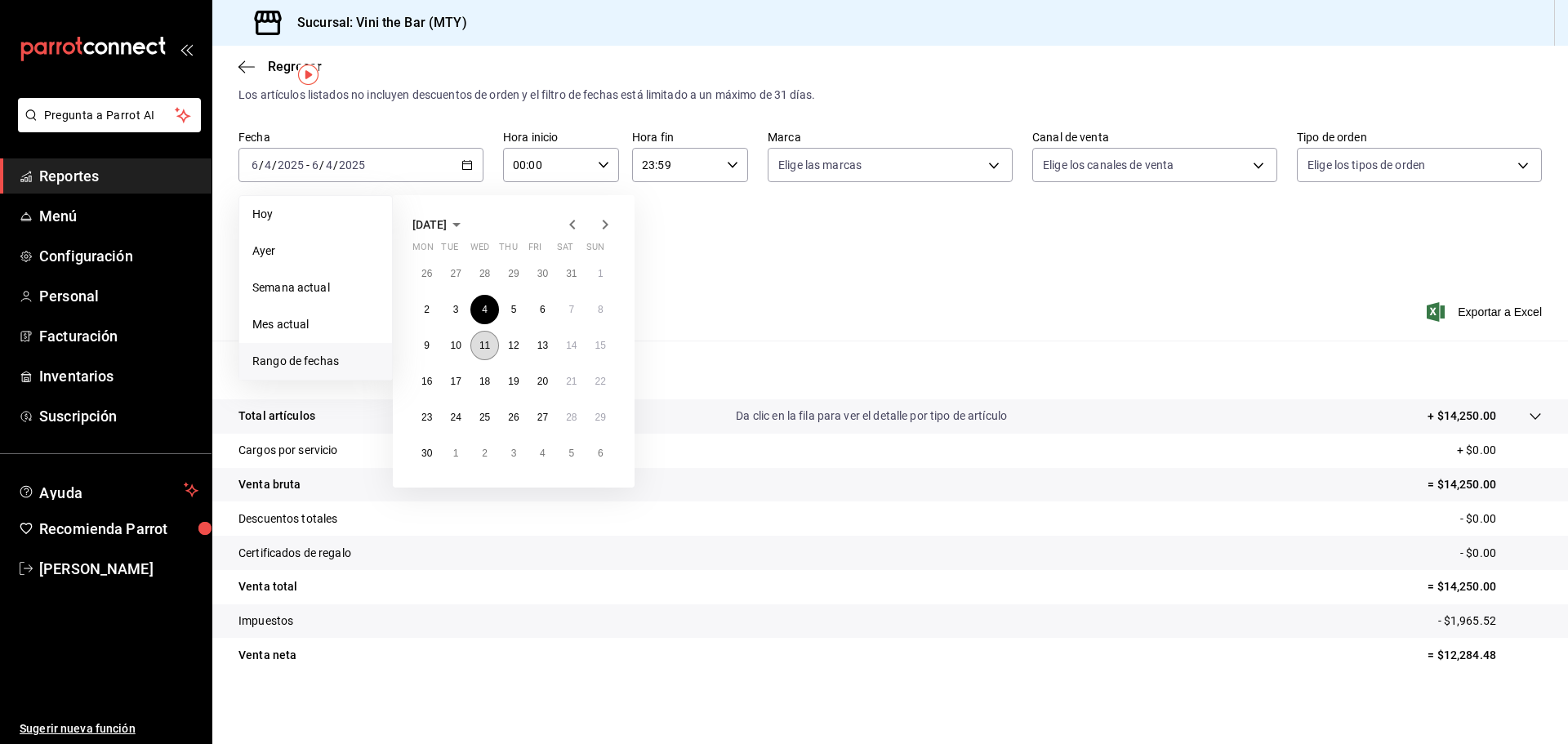
click at [485, 346] on abbr "11" at bounding box center [485, 345] width 11 height 12
click at [485, 344] on abbr "11" at bounding box center [485, 345] width 11 height 12
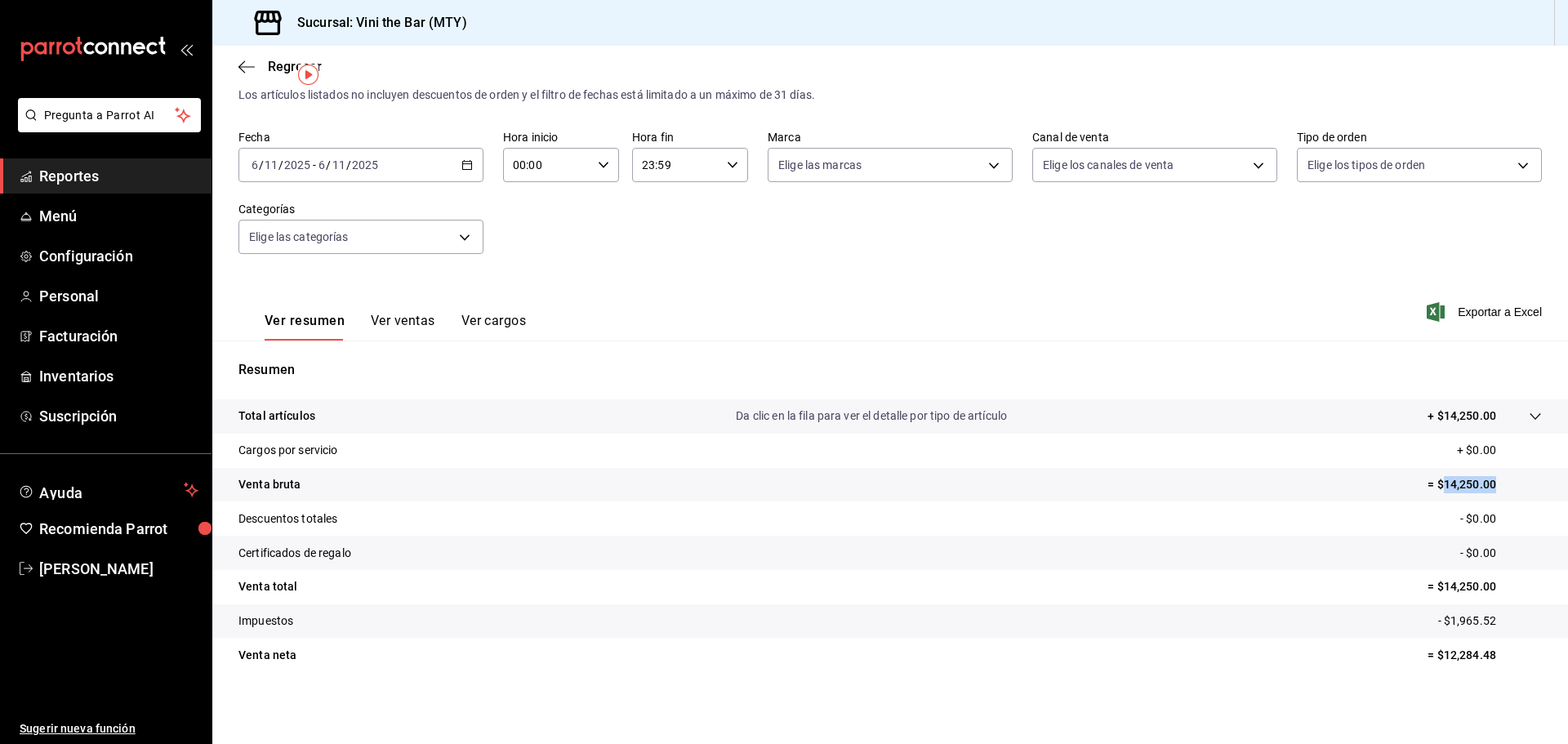
drag, startPoint x: 1430, startPoint y: 485, endPoint x: 1495, endPoint y: 484, distance: 65.0
click at [1495, 484] on p "= $14,250.00" at bounding box center [1484, 484] width 114 height 17
copy p "14,250.00"
click at [466, 161] on icon "button" at bounding box center [466, 165] width 12 height 12
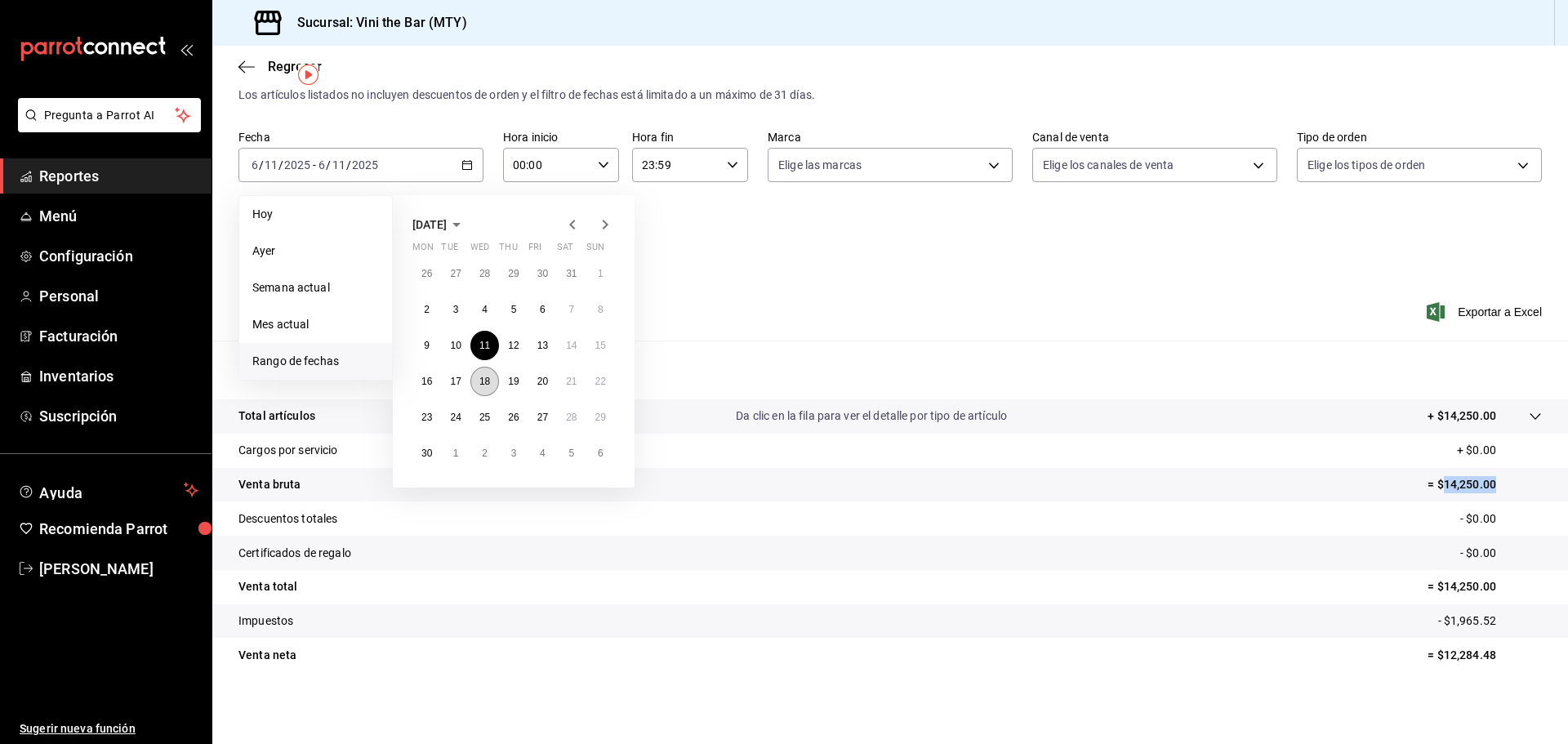
click at [483, 378] on abbr "18" at bounding box center [485, 381] width 11 height 12
click at [483, 377] on abbr "18" at bounding box center [485, 381] width 11 height 12
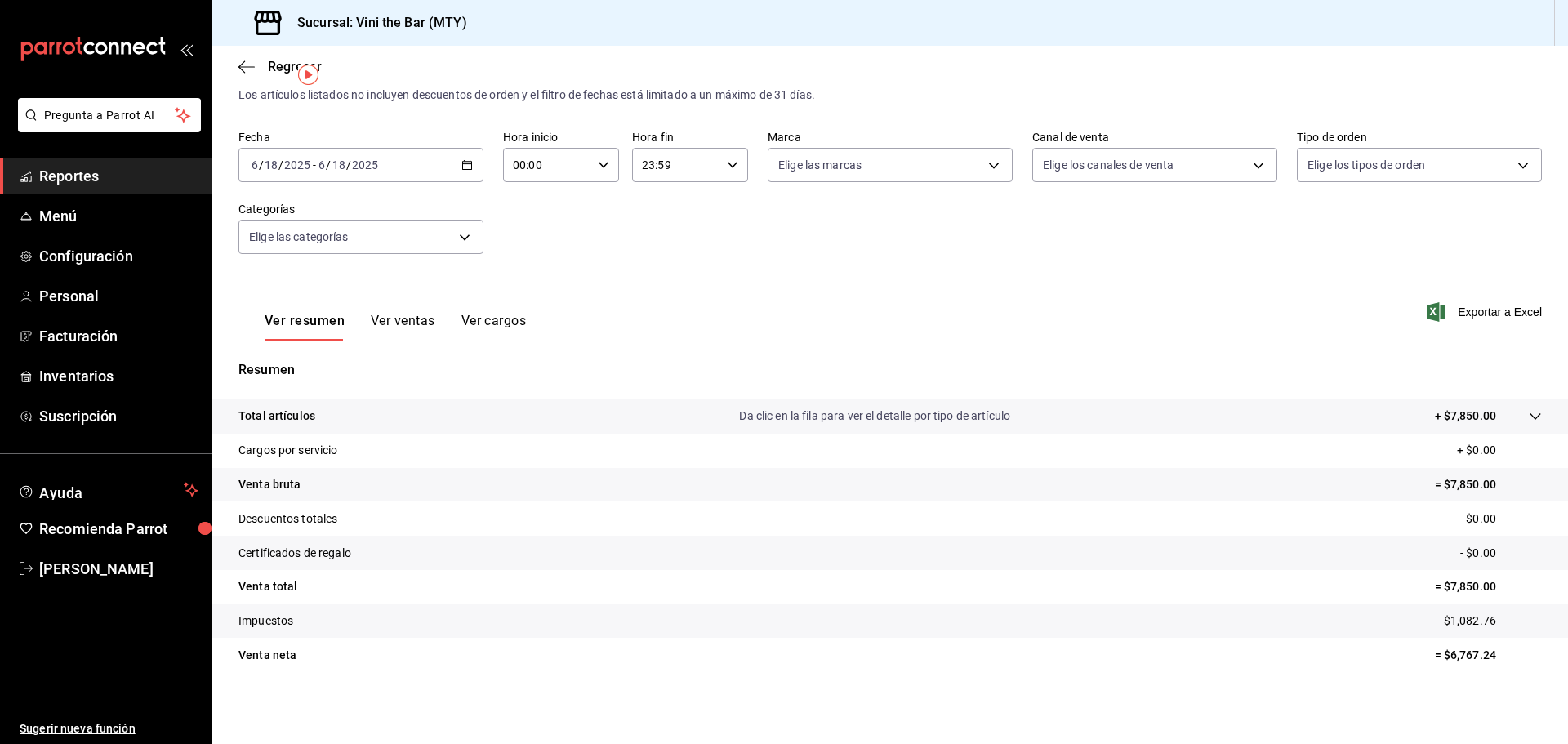
click at [461, 156] on div "[DATE] [DATE] - [DATE] [DATE]" at bounding box center [361, 165] width 245 height 35
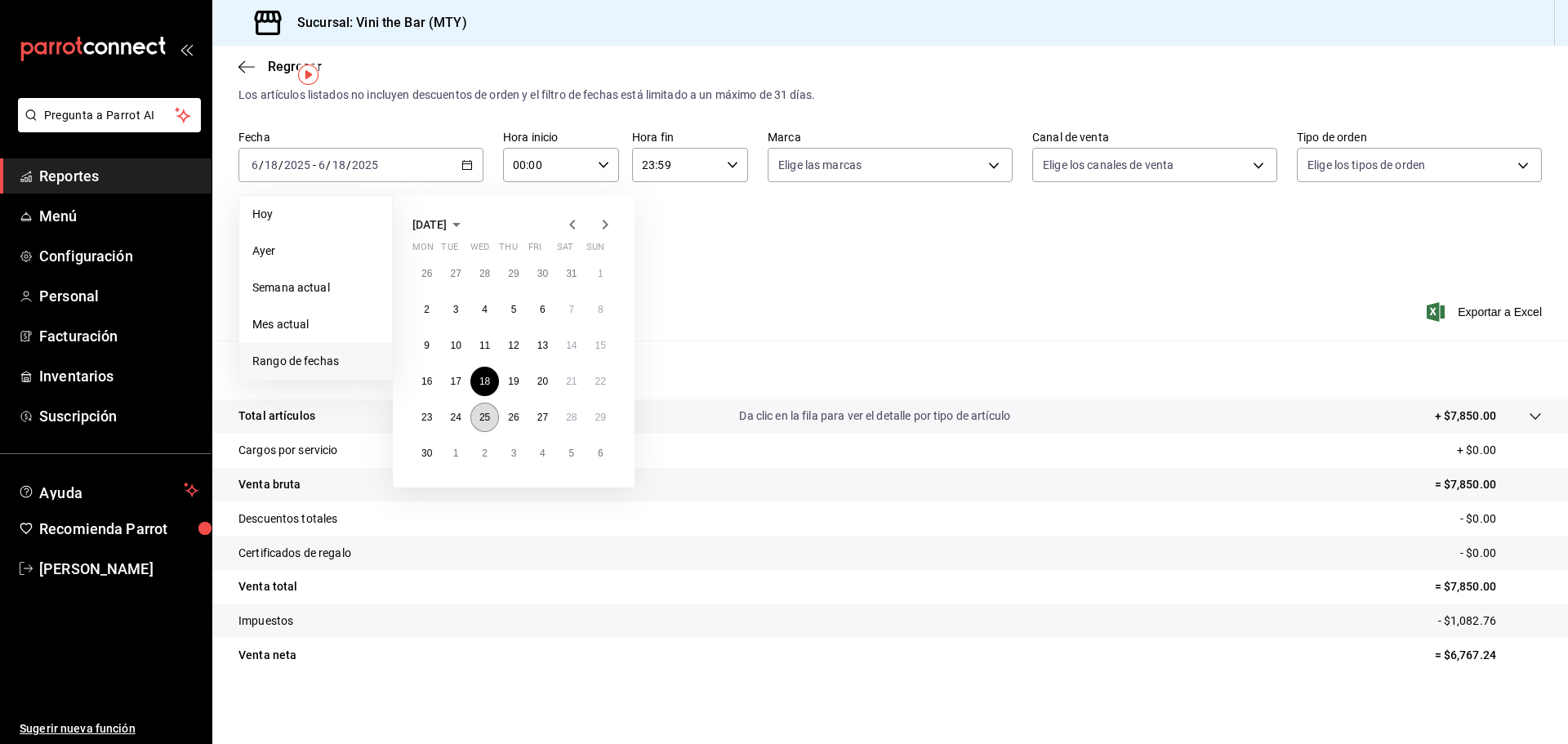
click at [489, 422] on abbr "25" at bounding box center [485, 417] width 11 height 12
click at [489, 421] on abbr "25" at bounding box center [485, 417] width 11 height 12
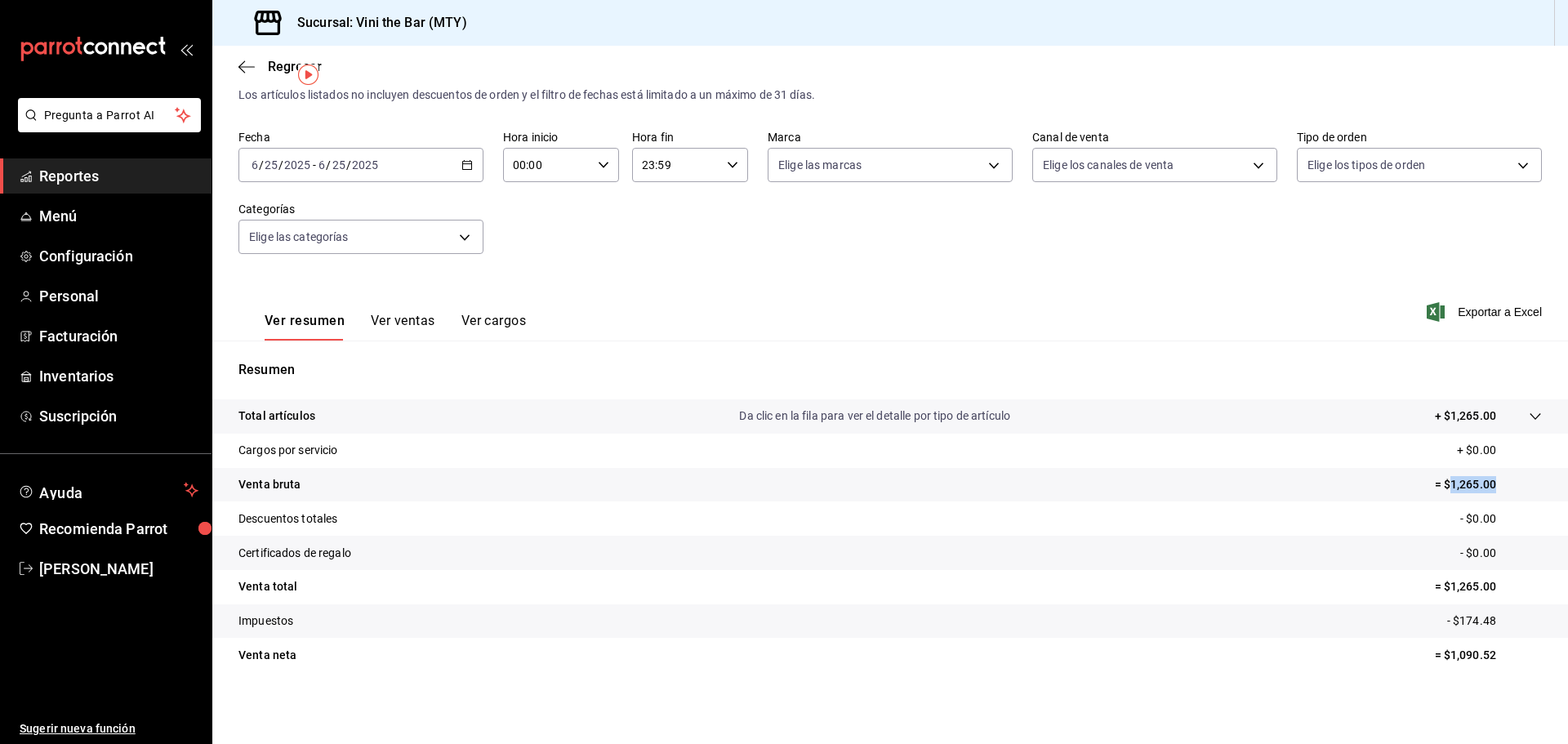
drag, startPoint x: 1440, startPoint y: 483, endPoint x: 1501, endPoint y: 499, distance: 63.1
click at [1501, 498] on tr "Venta bruta = $1,265.00" at bounding box center [890, 485] width 1356 height 35
copy p "1,265.00"
